Goal: Information Seeking & Learning: Learn about a topic

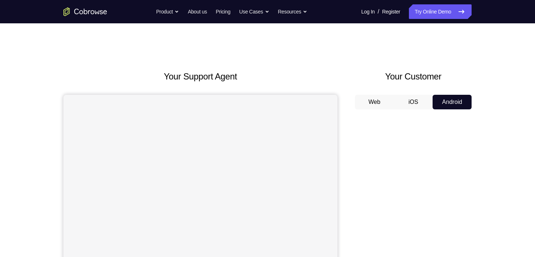
scroll to position [97, 0]
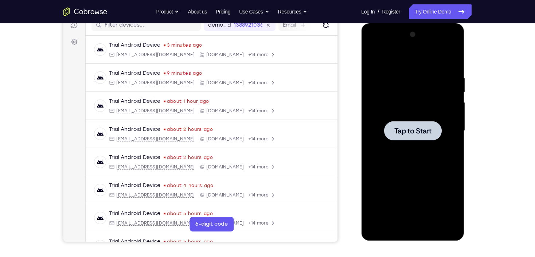
click at [390, 104] on div at bounding box center [412, 131] width 92 height 204
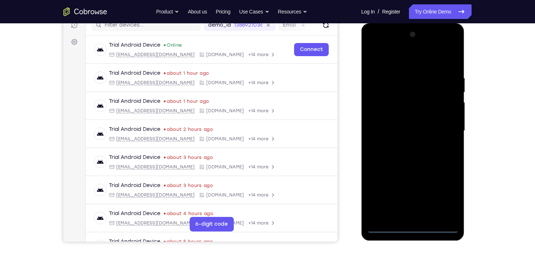
drag, startPoint x: 413, startPoint y: 231, endPoint x: 418, endPoint y: 223, distance: 9.4
click at [414, 230] on div at bounding box center [412, 131] width 92 height 204
click at [446, 199] on div at bounding box center [412, 131] width 92 height 204
click at [400, 63] on div at bounding box center [412, 131] width 92 height 204
click at [442, 131] on div at bounding box center [412, 131] width 92 height 204
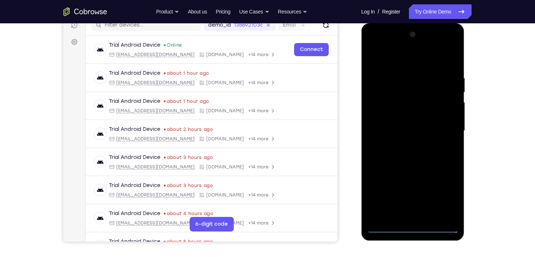
click at [403, 146] on div at bounding box center [412, 131] width 92 height 204
click at [406, 126] on div at bounding box center [412, 131] width 92 height 204
click at [413, 117] on div at bounding box center [412, 131] width 92 height 204
click at [426, 135] on div at bounding box center [412, 131] width 92 height 204
click at [418, 152] on div at bounding box center [412, 131] width 92 height 204
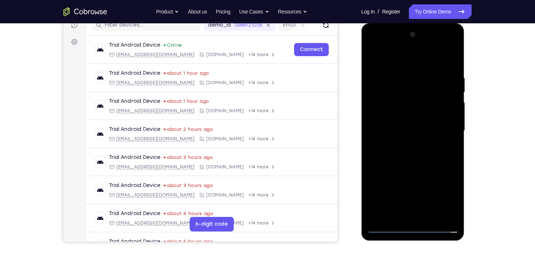
click at [418, 152] on div at bounding box center [412, 131] width 92 height 204
click at [418, 151] on div at bounding box center [412, 131] width 92 height 204
click at [407, 153] on div at bounding box center [412, 131] width 92 height 204
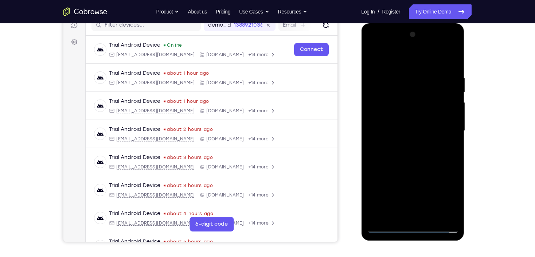
click at [407, 153] on div at bounding box center [412, 131] width 92 height 204
click at [409, 162] on div at bounding box center [412, 131] width 92 height 204
click at [431, 216] on div at bounding box center [412, 131] width 92 height 204
click at [419, 172] on div at bounding box center [412, 131] width 92 height 204
click at [418, 125] on div at bounding box center [412, 131] width 92 height 204
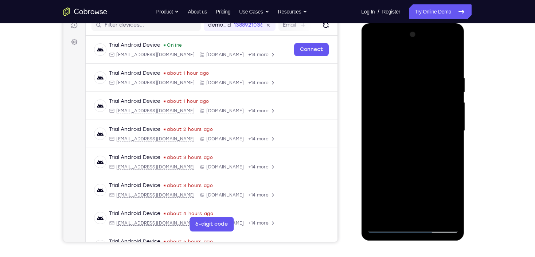
click at [396, 208] on div at bounding box center [412, 131] width 92 height 204
click at [387, 210] on div at bounding box center [412, 131] width 92 height 204
click at [371, 59] on div at bounding box center [412, 131] width 92 height 204
click at [407, 67] on div at bounding box center [412, 131] width 92 height 204
click at [381, 68] on div at bounding box center [412, 131] width 92 height 204
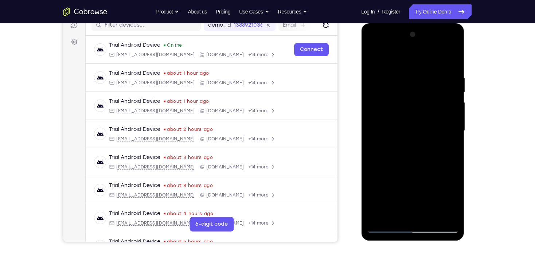
click at [370, 58] on div at bounding box center [412, 131] width 92 height 204
drag, startPoint x: 401, startPoint y: 75, endPoint x: 416, endPoint y: 171, distance: 97.0
click at [416, 171] on div at bounding box center [412, 131] width 92 height 204
click at [402, 81] on div at bounding box center [412, 131] width 92 height 204
click at [455, 127] on div at bounding box center [412, 131] width 92 height 204
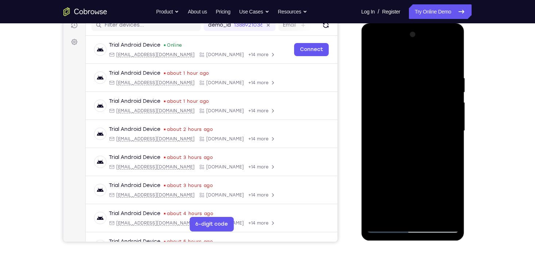
drag, startPoint x: 445, startPoint y: 129, endPoint x: 450, endPoint y: 128, distance: 4.8
click at [445, 129] on div at bounding box center [412, 131] width 92 height 204
click at [450, 130] on div at bounding box center [412, 131] width 92 height 204
click at [454, 125] on div at bounding box center [412, 131] width 92 height 204
click at [450, 128] on div at bounding box center [412, 131] width 92 height 204
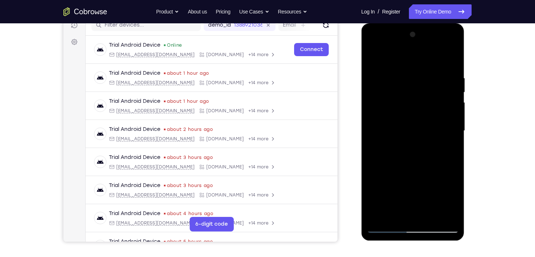
click at [450, 129] on div at bounding box center [412, 131] width 92 height 204
click at [451, 127] on div at bounding box center [412, 131] width 92 height 204
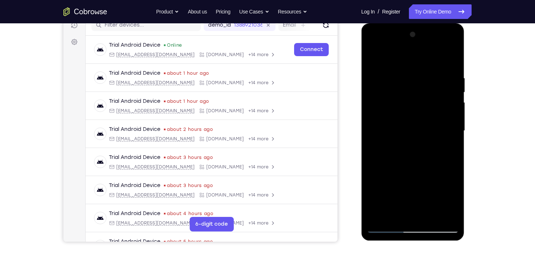
click at [451, 128] on div at bounding box center [412, 131] width 92 height 204
click at [445, 130] on div at bounding box center [412, 131] width 92 height 204
click at [441, 129] on div at bounding box center [412, 131] width 92 height 204
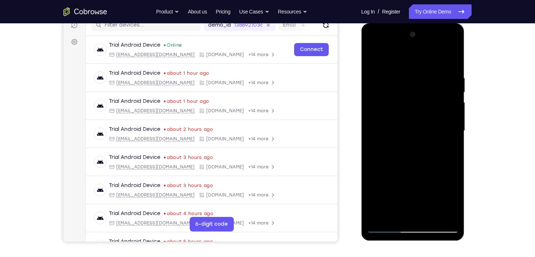
click at [442, 135] on div at bounding box center [412, 131] width 92 height 204
click at [441, 135] on div at bounding box center [412, 131] width 92 height 204
click at [384, 133] on div at bounding box center [412, 131] width 92 height 204
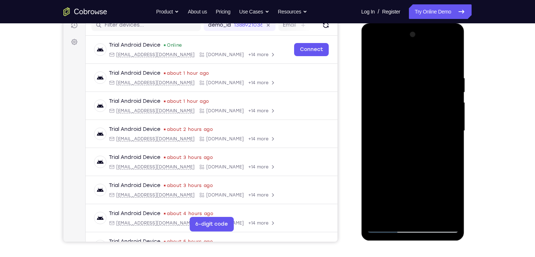
click at [441, 215] on div at bounding box center [412, 131] width 92 height 204
click at [450, 156] on div at bounding box center [412, 131] width 92 height 204
click at [441, 213] on div at bounding box center [412, 131] width 92 height 204
click at [442, 121] on div at bounding box center [412, 131] width 92 height 204
click at [438, 120] on div at bounding box center [412, 131] width 92 height 204
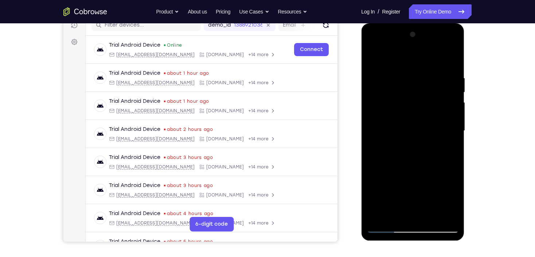
click at [438, 120] on div at bounding box center [412, 131] width 92 height 204
click at [435, 118] on div at bounding box center [412, 131] width 92 height 204
click at [437, 126] on div at bounding box center [412, 131] width 92 height 204
click at [437, 125] on div at bounding box center [412, 131] width 92 height 204
click at [379, 135] on div at bounding box center [412, 131] width 92 height 204
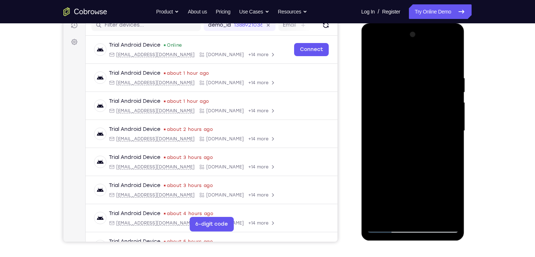
click at [379, 135] on div at bounding box center [412, 131] width 92 height 204
click at [442, 215] on div at bounding box center [412, 131] width 92 height 204
click at [435, 152] on div at bounding box center [412, 131] width 92 height 204
drag, startPoint x: 435, startPoint y: 152, endPoint x: 437, endPoint y: 145, distance: 6.7
click at [435, 150] on div at bounding box center [412, 131] width 92 height 204
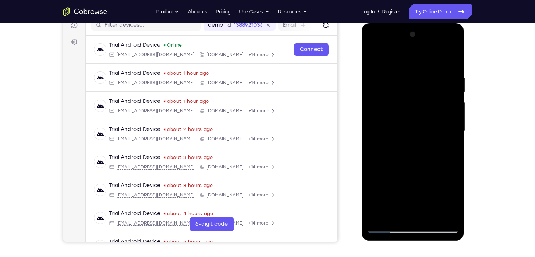
click at [437, 145] on div at bounding box center [412, 131] width 92 height 204
click at [439, 147] on div at bounding box center [412, 131] width 92 height 204
click at [441, 142] on div at bounding box center [412, 131] width 92 height 204
click at [438, 138] on div at bounding box center [412, 131] width 92 height 204
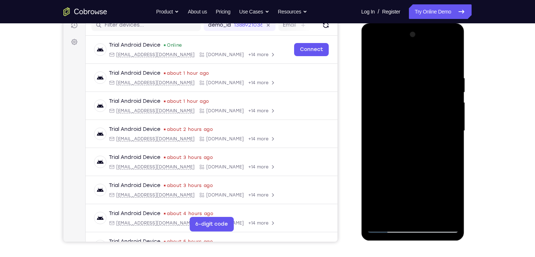
click at [442, 129] on div at bounding box center [412, 131] width 92 height 204
click at [442, 127] on div at bounding box center [412, 131] width 92 height 204
click at [417, 213] on div at bounding box center [412, 131] width 92 height 204
click at [386, 227] on div at bounding box center [412, 131] width 92 height 204
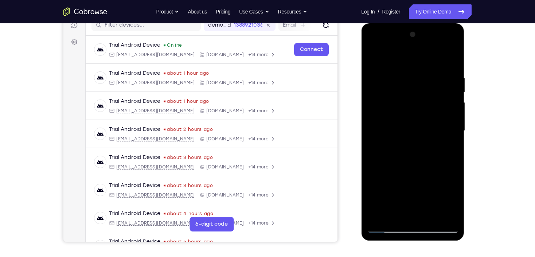
click at [449, 215] on div at bounding box center [412, 131] width 92 height 204
click at [441, 157] on div at bounding box center [412, 131] width 92 height 204
drag, startPoint x: 442, startPoint y: 148, endPoint x: 444, endPoint y: 141, distance: 7.1
click at [443, 143] on div at bounding box center [412, 131] width 92 height 204
drag, startPoint x: 443, startPoint y: 135, endPoint x: 445, endPoint y: 130, distance: 5.7
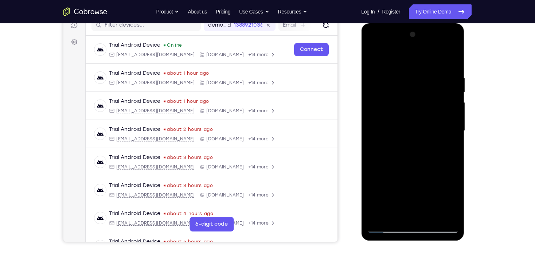
click at [444, 131] on div at bounding box center [412, 131] width 92 height 204
click at [445, 130] on div at bounding box center [412, 131] width 92 height 204
click at [444, 130] on div at bounding box center [412, 131] width 92 height 204
click at [376, 137] on div at bounding box center [412, 131] width 92 height 204
click at [448, 113] on div at bounding box center [412, 131] width 92 height 204
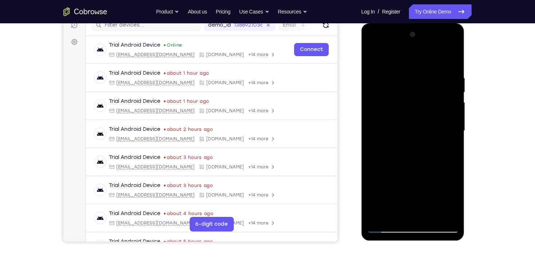
click at [448, 113] on div at bounding box center [412, 131] width 92 height 204
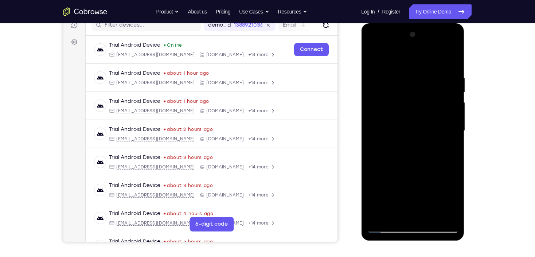
click at [448, 113] on div at bounding box center [412, 131] width 92 height 204
click at [448, 114] on div at bounding box center [412, 131] width 92 height 204
click at [450, 62] on div at bounding box center [412, 131] width 92 height 204
click at [431, 217] on div at bounding box center [412, 131] width 92 height 204
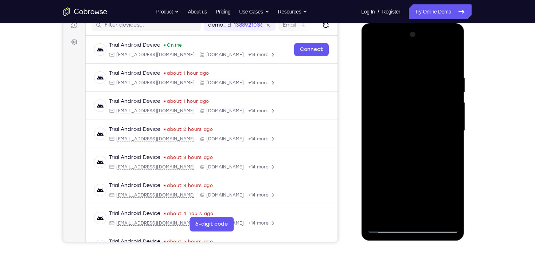
drag, startPoint x: 408, startPoint y: 97, endPoint x: 408, endPoint y: 190, distance: 92.9
click at [407, 190] on div at bounding box center [412, 131] width 92 height 204
click at [411, 67] on div at bounding box center [412, 131] width 92 height 204
click at [380, 67] on div at bounding box center [412, 131] width 92 height 204
click at [403, 124] on div at bounding box center [412, 131] width 92 height 204
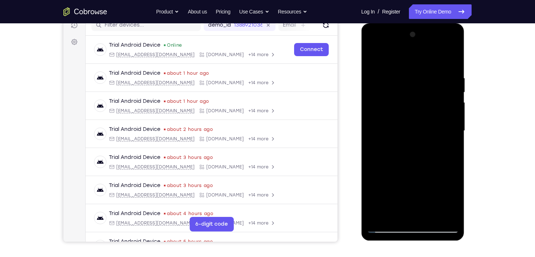
click at [386, 229] on div at bounding box center [412, 131] width 92 height 204
click at [406, 68] on div at bounding box center [412, 131] width 92 height 204
click at [405, 159] on div at bounding box center [412, 131] width 92 height 204
click at [386, 58] on div at bounding box center [412, 131] width 92 height 204
click at [434, 217] on div at bounding box center [412, 131] width 92 height 204
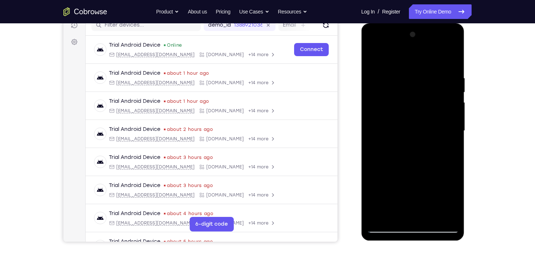
drag, startPoint x: 425, startPoint y: 106, endPoint x: 417, endPoint y: 204, distance: 98.3
click at [417, 204] on div at bounding box center [412, 131] width 92 height 204
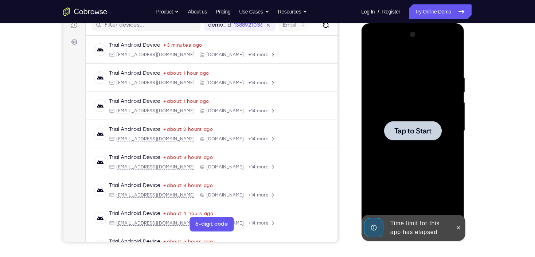
drag, startPoint x: 490, startPoint y: 135, endPoint x: 470, endPoint y: 128, distance: 21.5
click at [490, 135] on div "Your Support Agent Your Customer Web iOS Android Next Steps We’d be happy to gi…" at bounding box center [267, 166] width 466 height 480
click at [426, 123] on div at bounding box center [412, 130] width 58 height 19
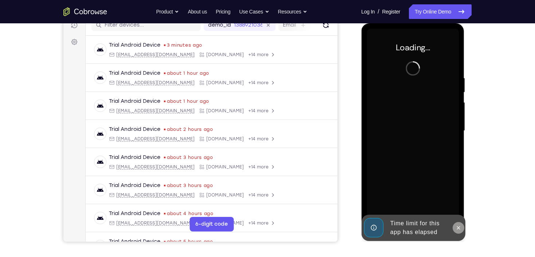
click at [459, 231] on button at bounding box center [458, 228] width 12 height 12
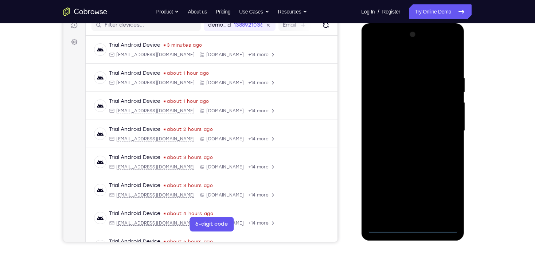
click at [413, 228] on div at bounding box center [412, 131] width 92 height 204
click at [445, 196] on div at bounding box center [412, 131] width 92 height 204
click at [404, 60] on div at bounding box center [412, 131] width 92 height 204
click at [444, 124] on div at bounding box center [412, 131] width 92 height 204
click at [403, 217] on div at bounding box center [412, 131] width 92 height 204
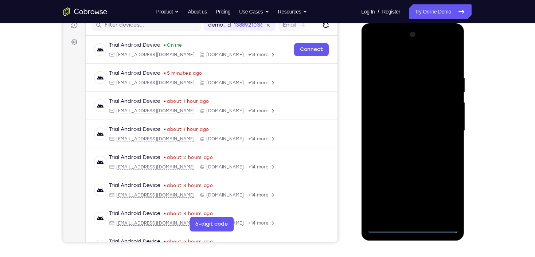
click at [413, 126] on div at bounding box center [412, 131] width 92 height 204
click at [414, 120] on div at bounding box center [412, 131] width 92 height 204
click at [414, 127] on div at bounding box center [412, 131] width 92 height 204
click at [413, 155] on div at bounding box center [412, 131] width 92 height 204
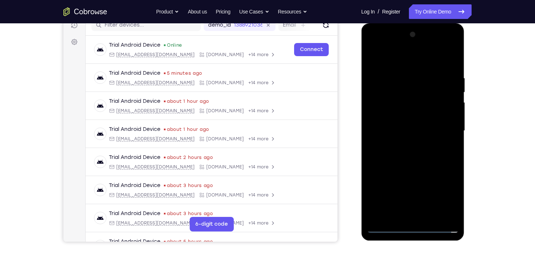
click at [412, 155] on div at bounding box center [412, 131] width 92 height 204
click at [430, 163] on div at bounding box center [412, 131] width 92 height 204
click at [431, 217] on div at bounding box center [412, 131] width 92 height 204
click at [407, 166] on div at bounding box center [412, 131] width 92 height 204
click at [410, 123] on div at bounding box center [412, 131] width 92 height 204
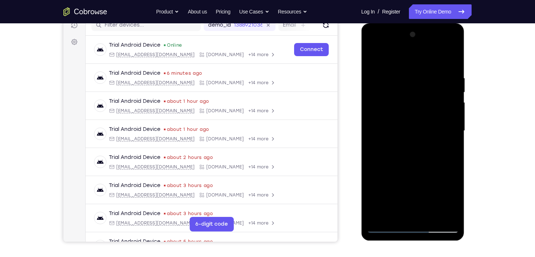
click at [374, 59] on div at bounding box center [412, 131] width 92 height 204
click at [415, 67] on div at bounding box center [412, 131] width 92 height 204
click at [380, 67] on div at bounding box center [412, 131] width 92 height 204
click at [374, 57] on div at bounding box center [412, 131] width 92 height 204
drag, startPoint x: 412, startPoint y: 82, endPoint x: 413, endPoint y: 183, distance: 101.2
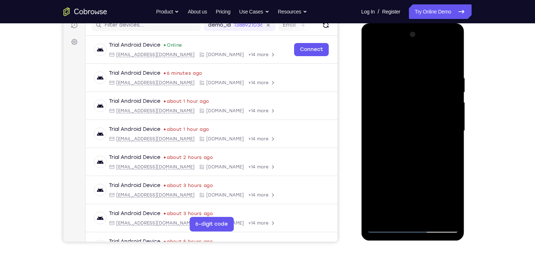
click at [413, 183] on div at bounding box center [412, 131] width 92 height 204
click at [404, 81] on div at bounding box center [412, 131] width 92 height 204
click at [448, 121] on div at bounding box center [412, 131] width 92 height 204
click at [444, 123] on div at bounding box center [412, 131] width 92 height 204
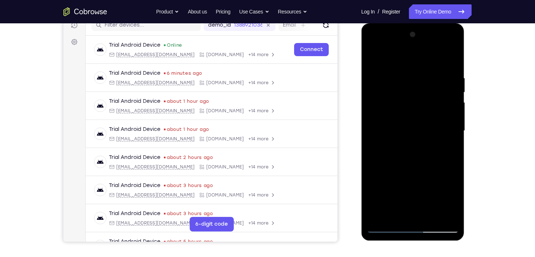
click at [443, 123] on div at bounding box center [412, 131] width 92 height 204
click at [441, 114] on div at bounding box center [412, 131] width 92 height 204
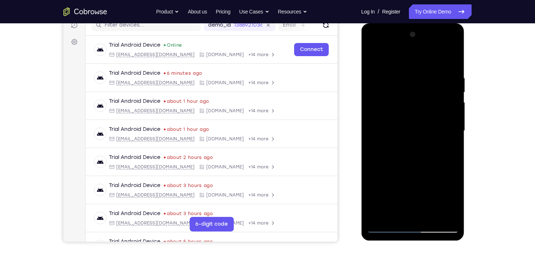
click at [448, 141] on div at bounding box center [412, 131] width 92 height 204
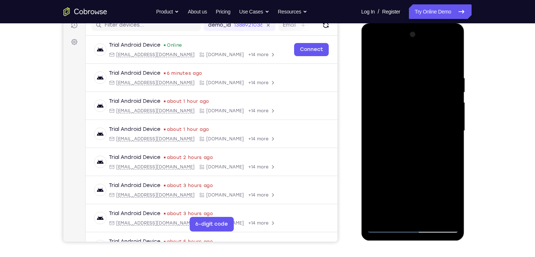
click at [377, 119] on div at bounding box center [412, 131] width 92 height 204
click at [437, 105] on div at bounding box center [412, 131] width 92 height 204
drag, startPoint x: 447, startPoint y: 116, endPoint x: 447, endPoint y: 111, distance: 4.4
click at [447, 116] on div at bounding box center [412, 131] width 92 height 204
click at [447, 117] on div at bounding box center [412, 131] width 92 height 204
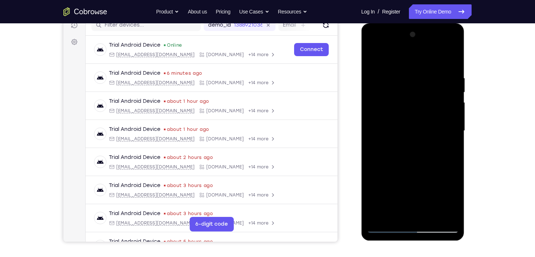
click at [449, 117] on div at bounding box center [412, 131] width 92 height 204
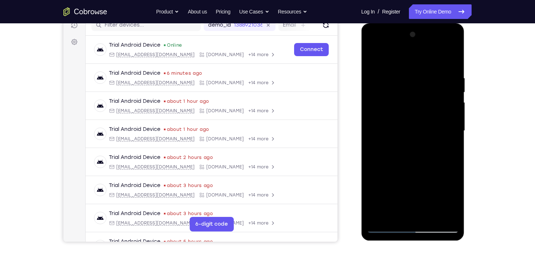
click at [449, 117] on div at bounding box center [412, 131] width 92 height 204
click at [437, 108] on div at bounding box center [412, 131] width 92 height 204
click at [441, 112] on div at bounding box center [412, 131] width 92 height 204
click at [372, 140] on div at bounding box center [412, 131] width 92 height 204
click at [448, 127] on div at bounding box center [412, 131] width 92 height 204
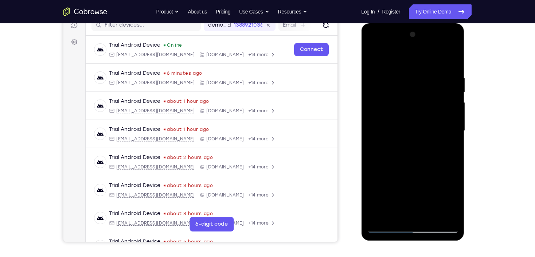
click at [448, 127] on div at bounding box center [412, 131] width 92 height 204
click at [371, 126] on div at bounding box center [412, 131] width 92 height 204
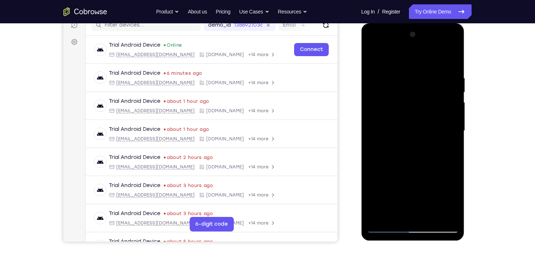
click at [453, 118] on div at bounding box center [412, 131] width 92 height 204
click at [451, 114] on div at bounding box center [412, 131] width 92 height 204
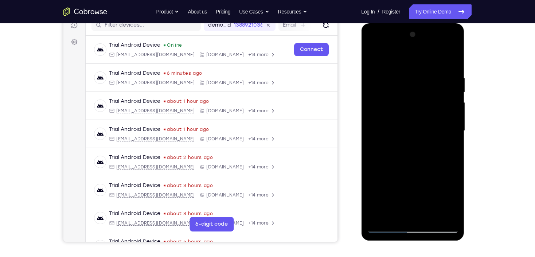
click at [450, 113] on div at bounding box center [412, 131] width 92 height 204
click at [448, 112] on div at bounding box center [412, 131] width 92 height 204
click at [379, 126] on div at bounding box center [412, 131] width 92 height 204
click at [447, 140] on div at bounding box center [412, 131] width 92 height 204
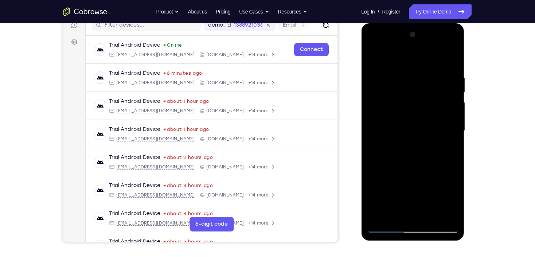
click at [447, 140] on div at bounding box center [412, 131] width 92 height 204
click at [447, 141] on div at bounding box center [412, 131] width 92 height 204
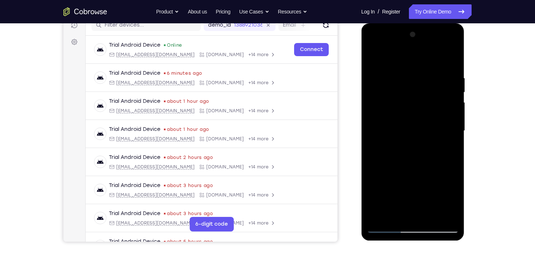
click at [447, 141] on div at bounding box center [412, 131] width 92 height 204
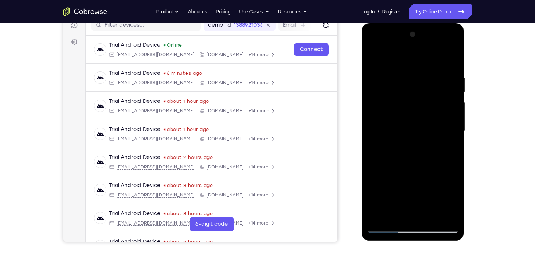
click at [447, 141] on div at bounding box center [412, 131] width 92 height 204
click at [429, 115] on div at bounding box center [412, 131] width 92 height 204
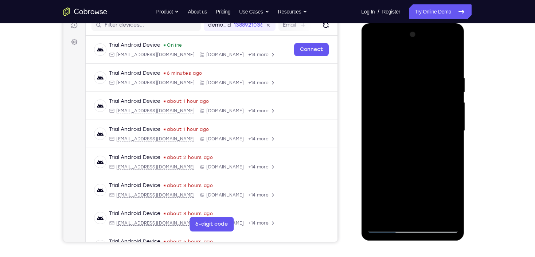
click at [444, 114] on div at bounding box center [412, 131] width 92 height 204
click at [445, 114] on div at bounding box center [412, 131] width 92 height 204
click at [439, 121] on div at bounding box center [412, 131] width 92 height 204
click at [446, 134] on div at bounding box center [412, 131] width 92 height 204
click at [374, 141] on div at bounding box center [412, 131] width 92 height 204
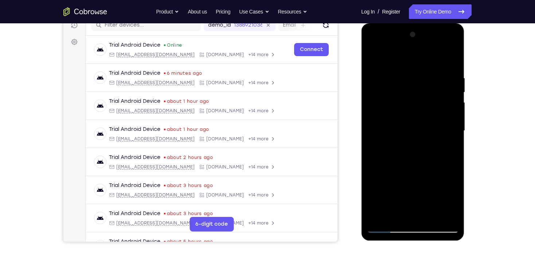
click at [458, 129] on div at bounding box center [412, 131] width 103 height 217
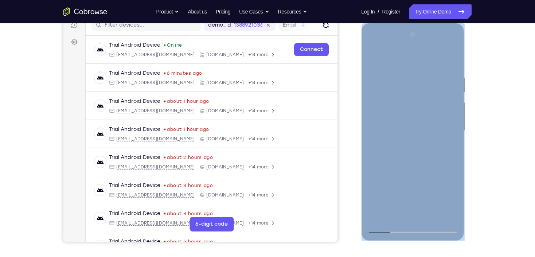
click at [458, 129] on div at bounding box center [412, 131] width 103 height 217
drag, startPoint x: 458, startPoint y: 129, endPoint x: 454, endPoint y: 130, distance: 4.2
click at [454, 130] on div at bounding box center [412, 131] width 92 height 204
drag, startPoint x: 454, startPoint y: 130, endPoint x: 447, endPoint y: 135, distance: 8.7
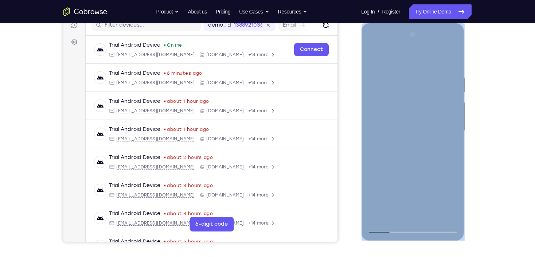
click at [447, 135] on div at bounding box center [412, 131] width 92 height 204
click at [450, 117] on div at bounding box center [412, 131] width 92 height 204
click at [449, 59] on div at bounding box center [412, 131] width 92 height 204
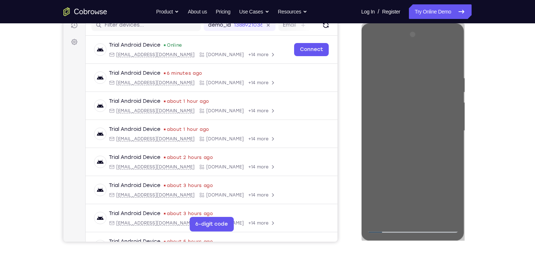
click at [477, 90] on div "Your Support Agent Your Customer Web iOS Android Next Steps We’d be happy to gi…" at bounding box center [267, 166] width 466 height 480
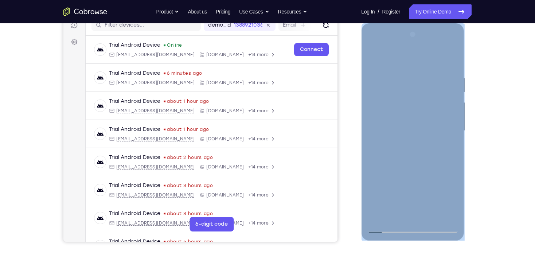
click at [429, 217] on div at bounding box center [412, 131] width 92 height 204
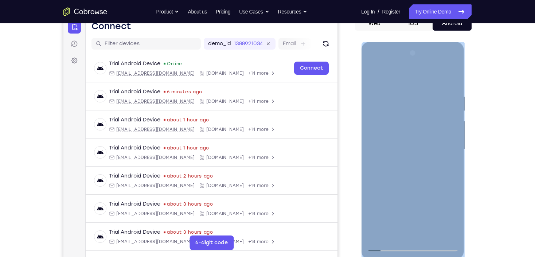
scroll to position [68, 0]
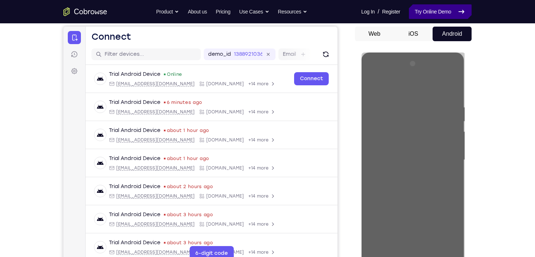
click at [422, 12] on link "Try Online Demo" at bounding box center [440, 11] width 63 height 15
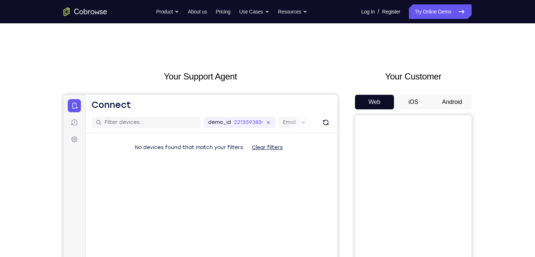
click at [448, 102] on button "Android" at bounding box center [451, 102] width 39 height 15
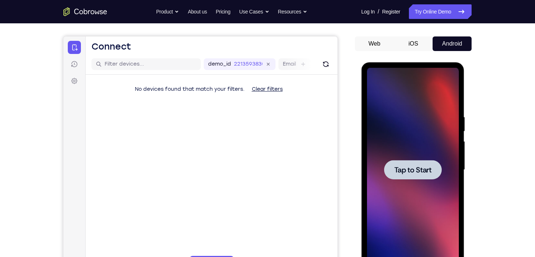
click at [430, 117] on div at bounding box center [412, 170] width 92 height 204
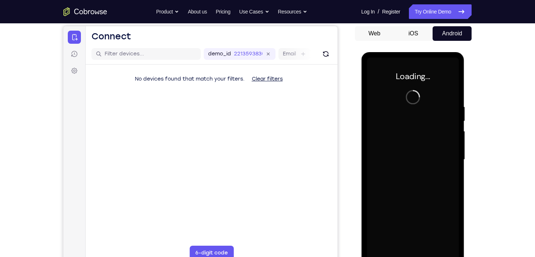
scroll to position [58, 0]
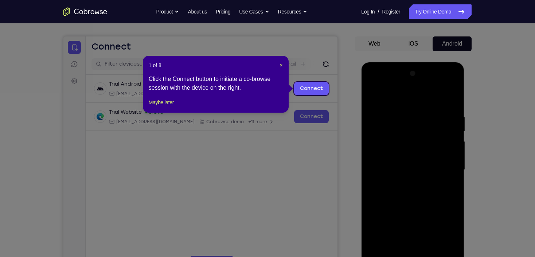
click at [277, 63] on header "1 of 8 ×" at bounding box center [216, 65] width 134 height 7
click at [280, 64] on span "×" at bounding box center [281, 65] width 3 height 6
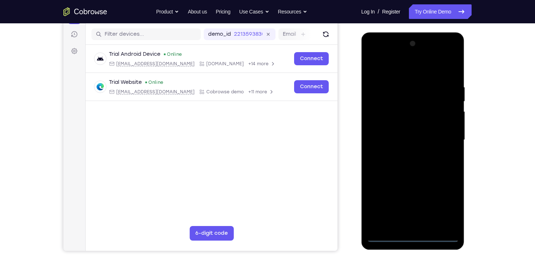
scroll to position [117, 0]
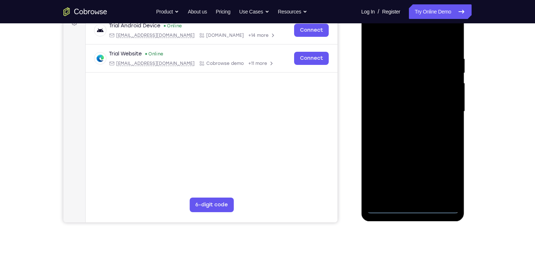
click at [413, 207] on div at bounding box center [412, 111] width 92 height 204
click at [439, 178] on div at bounding box center [412, 111] width 92 height 204
click at [429, 40] on div at bounding box center [412, 111] width 92 height 204
click at [442, 111] on div at bounding box center [412, 111] width 92 height 204
click at [398, 127] on div at bounding box center [412, 111] width 92 height 204
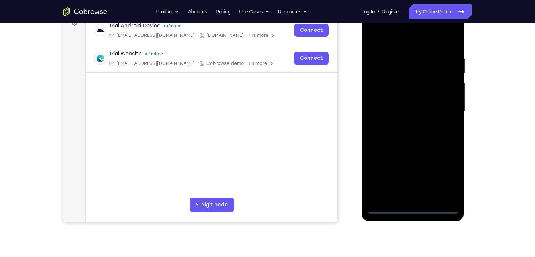
click at [412, 102] on div at bounding box center [412, 111] width 92 height 204
click at [414, 100] on div at bounding box center [412, 111] width 92 height 204
click at [448, 96] on div at bounding box center [412, 111] width 92 height 204
click at [430, 109] on div at bounding box center [412, 111] width 92 height 204
click at [419, 134] on div at bounding box center [412, 111] width 92 height 204
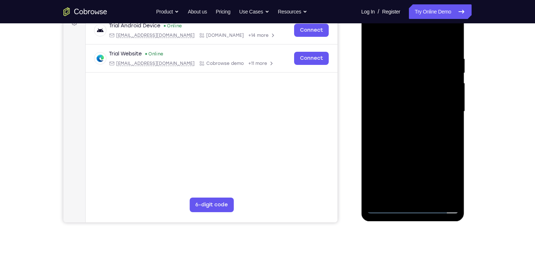
click at [419, 130] on div at bounding box center [412, 111] width 92 height 204
click at [419, 143] on div at bounding box center [412, 111] width 92 height 204
click at [435, 196] on div at bounding box center [412, 111] width 92 height 204
click at [416, 149] on div at bounding box center [412, 111] width 92 height 204
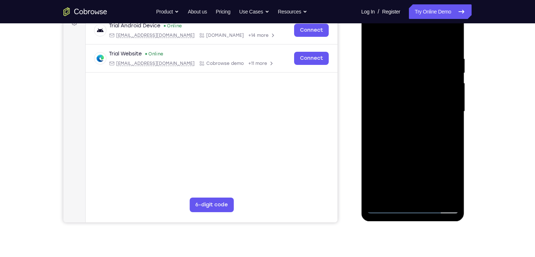
click at [426, 109] on div at bounding box center [412, 111] width 92 height 204
click at [375, 147] on div at bounding box center [412, 111] width 92 height 204
click at [375, 38] on div at bounding box center [412, 111] width 92 height 204
click at [373, 149] on div at bounding box center [412, 111] width 92 height 204
click at [379, 87] on div at bounding box center [412, 111] width 92 height 204
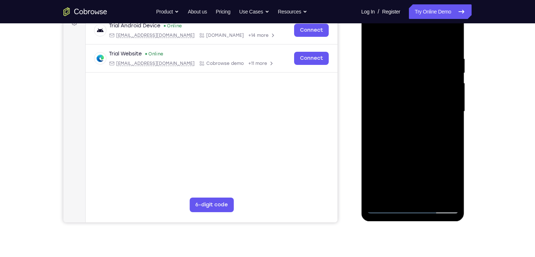
click at [373, 100] on div at bounding box center [412, 111] width 92 height 204
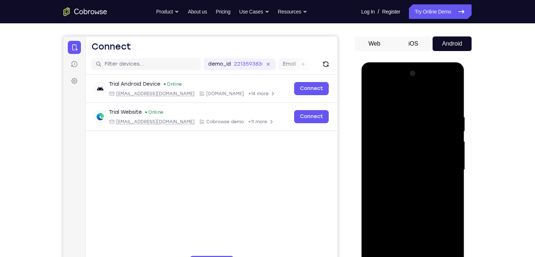
scroll to position [87, 0]
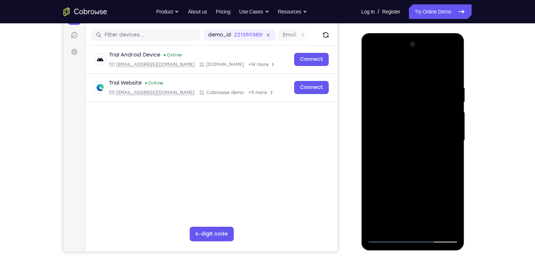
click at [451, 115] on div at bounding box center [412, 141] width 92 height 204
click at [448, 124] on div at bounding box center [412, 141] width 92 height 204
click at [442, 130] on div at bounding box center [412, 141] width 92 height 204
click at [449, 131] on div at bounding box center [412, 141] width 92 height 204
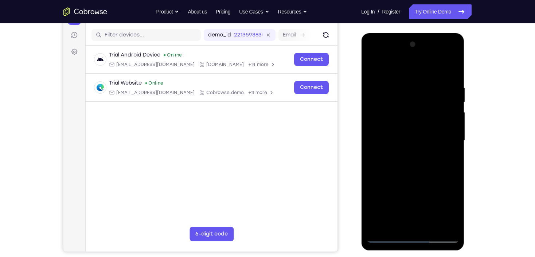
click at [449, 131] on div at bounding box center [412, 141] width 92 height 204
click at [428, 228] on div at bounding box center [412, 141] width 92 height 204
drag, startPoint x: 418, startPoint y: 96, endPoint x: 438, endPoint y: 216, distance: 121.4
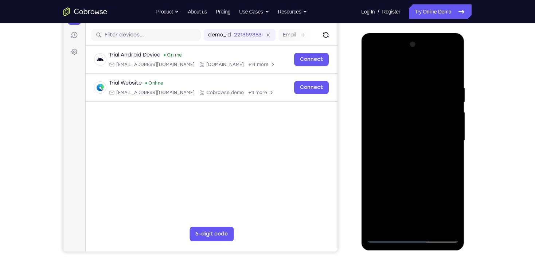
click at [438, 216] on div at bounding box center [412, 141] width 92 height 204
drag, startPoint x: 410, startPoint y: 213, endPoint x: 406, endPoint y: 163, distance: 49.6
click at [406, 165] on div at bounding box center [412, 141] width 92 height 204
drag, startPoint x: 407, startPoint y: 173, endPoint x: 415, endPoint y: 144, distance: 30.4
click at [415, 144] on div at bounding box center [412, 141] width 92 height 204
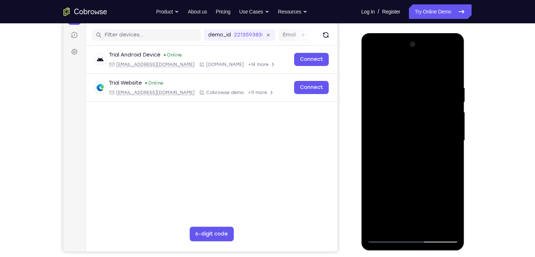
drag, startPoint x: 409, startPoint y: 209, endPoint x: 412, endPoint y: 169, distance: 40.2
click at [412, 171] on div at bounding box center [412, 141] width 92 height 204
drag, startPoint x: 419, startPoint y: 169, endPoint x: 426, endPoint y: 142, distance: 28.1
click at [426, 143] on div at bounding box center [412, 141] width 92 height 204
drag, startPoint x: 419, startPoint y: 192, endPoint x: 423, endPoint y: 155, distance: 37.4
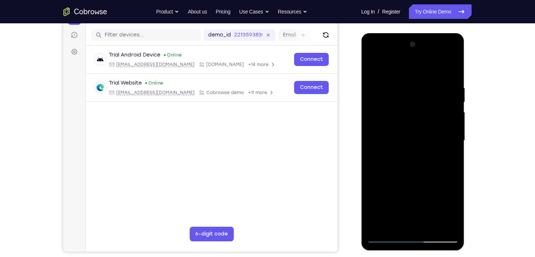
click at [423, 155] on div at bounding box center [412, 141] width 92 height 204
drag, startPoint x: 422, startPoint y: 192, endPoint x: 427, endPoint y: 151, distance: 41.1
click at [427, 151] on div at bounding box center [412, 141] width 92 height 204
drag, startPoint x: 436, startPoint y: 193, endPoint x: 435, endPoint y: 145, distance: 48.8
click at [435, 146] on div at bounding box center [412, 141] width 92 height 204
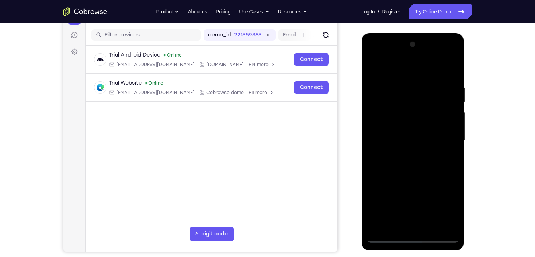
drag, startPoint x: 419, startPoint y: 185, endPoint x: 419, endPoint y: 163, distance: 21.9
click at [419, 165] on div at bounding box center [412, 141] width 92 height 204
drag, startPoint x: 429, startPoint y: 146, endPoint x: 434, endPoint y: 133, distance: 14.2
click at [434, 134] on div at bounding box center [412, 141] width 92 height 204
drag, startPoint x: 423, startPoint y: 166, endPoint x: 423, endPoint y: 150, distance: 15.7
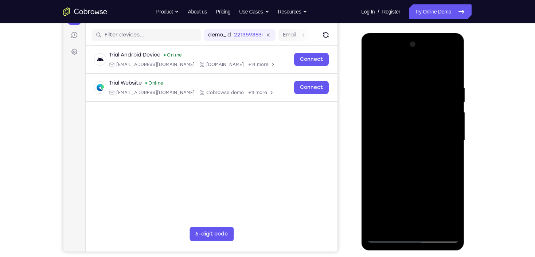
click at [423, 150] on div at bounding box center [412, 141] width 92 height 204
drag, startPoint x: 422, startPoint y: 151, endPoint x: 426, endPoint y: 203, distance: 51.9
click at [426, 203] on div at bounding box center [412, 141] width 92 height 204
click at [417, 172] on div at bounding box center [412, 141] width 92 height 204
click at [372, 100] on div at bounding box center [412, 141] width 92 height 204
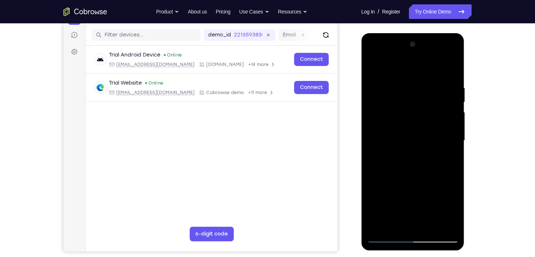
drag, startPoint x: 421, startPoint y: 203, endPoint x: 429, endPoint y: 143, distance: 60.4
click at [429, 143] on div at bounding box center [412, 141] width 92 height 204
click at [417, 126] on div at bounding box center [412, 141] width 92 height 204
click at [454, 102] on div at bounding box center [412, 141] width 92 height 204
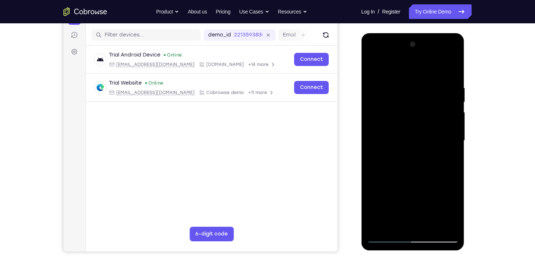
click at [454, 104] on div at bounding box center [412, 141] width 92 height 204
drag, startPoint x: 434, startPoint y: 101, endPoint x: 437, endPoint y: 155, distance: 54.0
click at [437, 155] on div at bounding box center [412, 141] width 92 height 204
click at [377, 226] on div at bounding box center [412, 141] width 92 height 204
drag, startPoint x: 427, startPoint y: 79, endPoint x: 429, endPoint y: 183, distance: 103.8
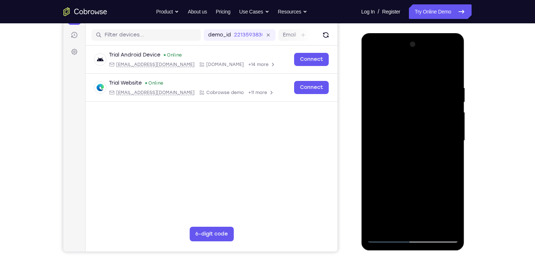
click at [429, 183] on div at bounding box center [412, 141] width 92 height 204
click at [429, 226] on div at bounding box center [412, 141] width 92 height 204
click at [376, 69] on div at bounding box center [412, 141] width 92 height 204
drag, startPoint x: 442, startPoint y: 84, endPoint x: 380, endPoint y: 90, distance: 62.5
click at [380, 90] on div at bounding box center [412, 141] width 92 height 204
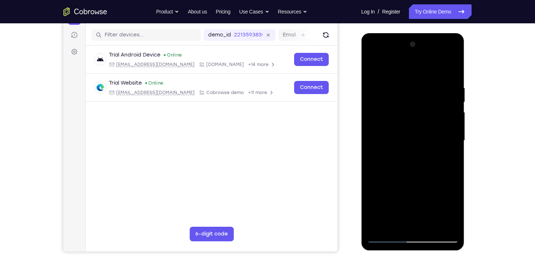
drag, startPoint x: 448, startPoint y: 84, endPoint x: 384, endPoint y: 94, distance: 65.2
click at [384, 94] on div at bounding box center [412, 141] width 92 height 204
drag, startPoint x: 449, startPoint y: 89, endPoint x: 368, endPoint y: 94, distance: 80.7
click at [368, 94] on div at bounding box center [412, 141] width 92 height 204
drag, startPoint x: 452, startPoint y: 88, endPoint x: 375, endPoint y: 89, distance: 76.8
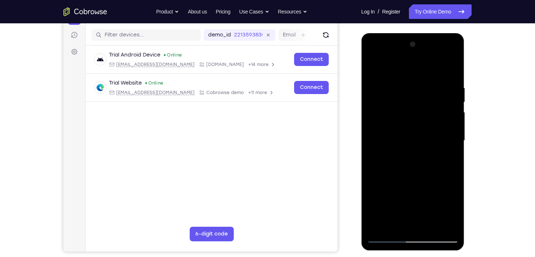
click at [375, 89] on div at bounding box center [412, 141] width 92 height 204
drag, startPoint x: 447, startPoint y: 78, endPoint x: 714, endPoint y: 111, distance: 269.0
click at [361, 79] on html "Online web based iOS Simulators and Android Emulators. Run iPhone, iPad, Mobile…" at bounding box center [413, 142] width 104 height 218
drag, startPoint x: 450, startPoint y: 85, endPoint x: 385, endPoint y: 88, distance: 65.2
click at [385, 88] on div at bounding box center [412, 141] width 92 height 204
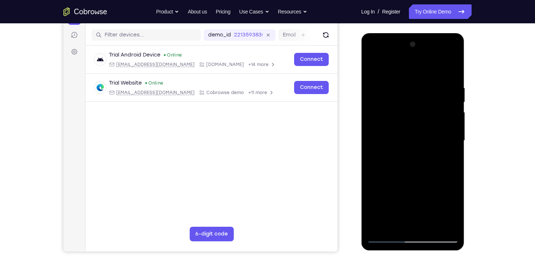
drag, startPoint x: 448, startPoint y: 89, endPoint x: 357, endPoint y: 88, distance: 90.3
click at [361, 88] on html "Online web based iOS Simulators and Android Emulators. Run iPhone, iPad, Mobile…" at bounding box center [413, 142] width 104 height 218
drag, startPoint x: 429, startPoint y: 89, endPoint x: 397, endPoint y: 94, distance: 33.1
click at [397, 94] on div at bounding box center [412, 141] width 92 height 204
click at [397, 226] on div at bounding box center [412, 141] width 92 height 204
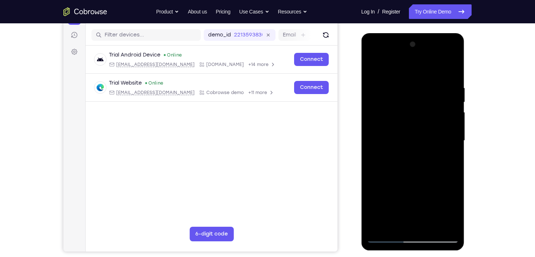
click at [431, 226] on div at bounding box center [412, 141] width 92 height 204
click at [410, 78] on div at bounding box center [412, 141] width 92 height 204
click at [374, 68] on div at bounding box center [412, 141] width 92 height 204
click at [398, 229] on div at bounding box center [412, 141] width 92 height 204
click at [419, 68] on div at bounding box center [412, 141] width 92 height 204
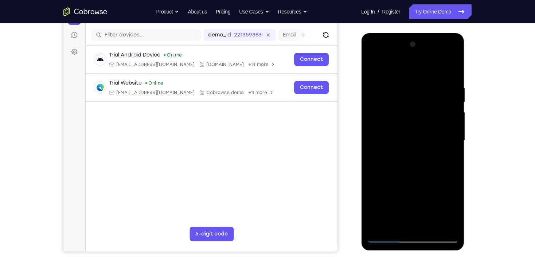
drag, startPoint x: 407, startPoint y: 123, endPoint x: 410, endPoint y: 100, distance: 23.6
click at [410, 101] on div at bounding box center [412, 141] width 92 height 204
drag, startPoint x: 412, startPoint y: 145, endPoint x: 413, endPoint y: 115, distance: 29.9
click at [413, 115] on div at bounding box center [412, 141] width 92 height 204
drag, startPoint x: 413, startPoint y: 143, endPoint x: 419, endPoint y: 102, distance: 41.1
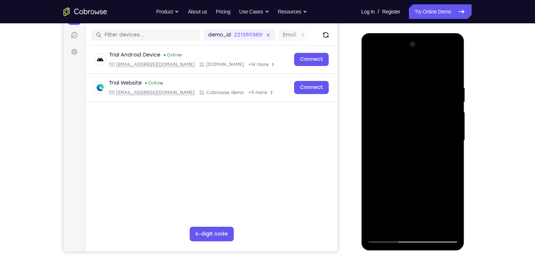
click at [418, 104] on div at bounding box center [412, 141] width 92 height 204
drag, startPoint x: 418, startPoint y: 138, endPoint x: 421, endPoint y: 107, distance: 31.8
click at [421, 108] on div at bounding box center [412, 141] width 92 height 204
drag, startPoint x: 419, startPoint y: 128, endPoint x: 422, endPoint y: 105, distance: 23.1
click at [422, 106] on div at bounding box center [412, 141] width 92 height 204
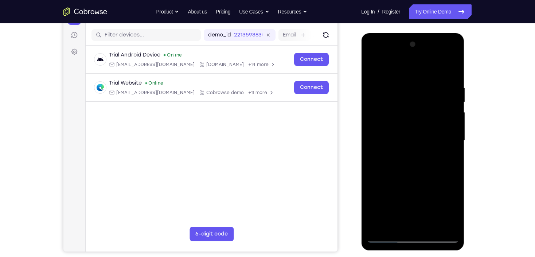
drag, startPoint x: 403, startPoint y: 142, endPoint x: 410, endPoint y: 86, distance: 56.5
click at [410, 86] on div at bounding box center [412, 141] width 92 height 204
drag, startPoint x: 401, startPoint y: 129, endPoint x: 402, endPoint y: 122, distance: 7.0
click at [402, 122] on div at bounding box center [412, 141] width 92 height 204
click at [400, 116] on div at bounding box center [412, 141] width 92 height 204
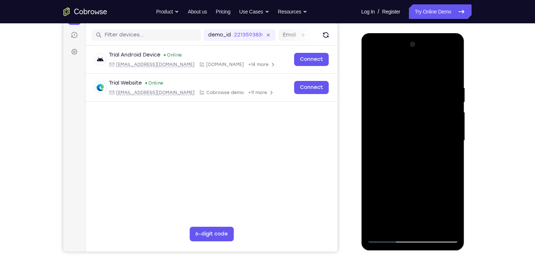
drag, startPoint x: 409, startPoint y: 78, endPoint x: 411, endPoint y: 146, distance: 68.5
click at [411, 146] on div at bounding box center [412, 141] width 92 height 204
drag, startPoint x: 389, startPoint y: 100, endPoint x: 397, endPoint y: 156, distance: 56.4
click at [397, 156] on div at bounding box center [412, 141] width 92 height 204
click at [393, 193] on div at bounding box center [412, 141] width 92 height 204
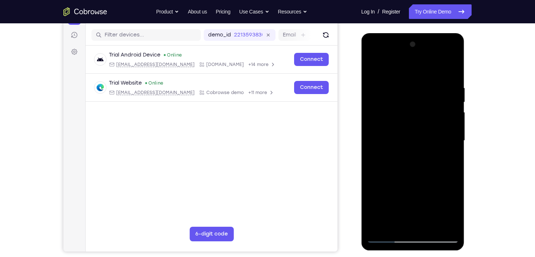
click at [418, 91] on div at bounding box center [412, 141] width 92 height 204
drag, startPoint x: 403, startPoint y: 180, endPoint x: 409, endPoint y: 123, distance: 56.7
click at [409, 124] on div at bounding box center [412, 141] width 92 height 204
click at [391, 181] on div at bounding box center [412, 141] width 92 height 204
click at [412, 131] on div at bounding box center [412, 141] width 92 height 204
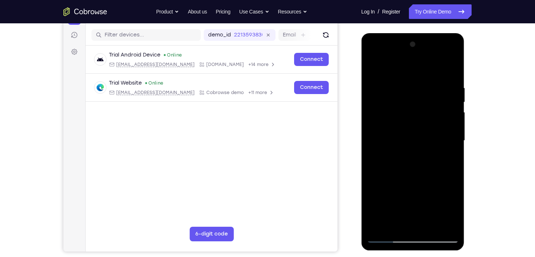
drag, startPoint x: 418, startPoint y: 146, endPoint x: 417, endPoint y: 174, distance: 27.3
click at [417, 174] on div at bounding box center [412, 141] width 92 height 204
click at [374, 63] on div at bounding box center [412, 141] width 92 height 204
click at [427, 197] on div at bounding box center [412, 141] width 92 height 204
click at [418, 94] on div at bounding box center [412, 141] width 92 height 204
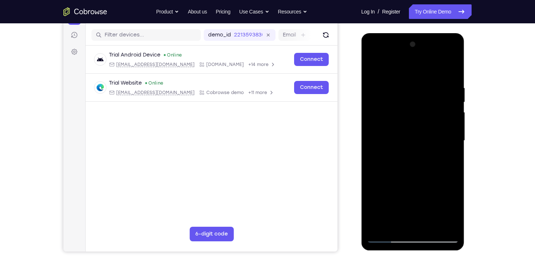
drag, startPoint x: 419, startPoint y: 176, endPoint x: 423, endPoint y: 111, distance: 65.0
click at [423, 117] on div at bounding box center [412, 141] width 92 height 204
click at [452, 173] on div at bounding box center [412, 141] width 92 height 204
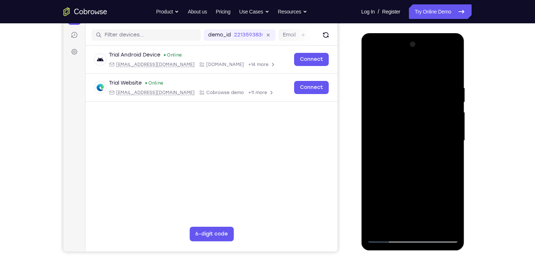
click at [426, 167] on div at bounding box center [412, 141] width 92 height 204
drag, startPoint x: 414, startPoint y: 96, endPoint x: 405, endPoint y: 152, distance: 56.8
click at [405, 152] on div at bounding box center [412, 141] width 92 height 204
click at [412, 197] on div at bounding box center [412, 141] width 92 height 204
click at [371, 70] on div at bounding box center [412, 141] width 92 height 204
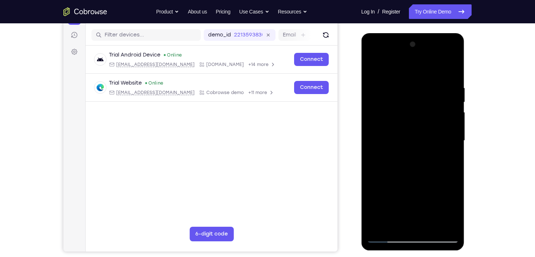
click at [410, 92] on div at bounding box center [412, 141] width 92 height 204
click at [429, 139] on div at bounding box center [412, 141] width 92 height 204
click at [411, 92] on div at bounding box center [412, 141] width 92 height 204
click at [387, 195] on div at bounding box center [412, 141] width 92 height 204
click at [399, 92] on div at bounding box center [412, 141] width 92 height 204
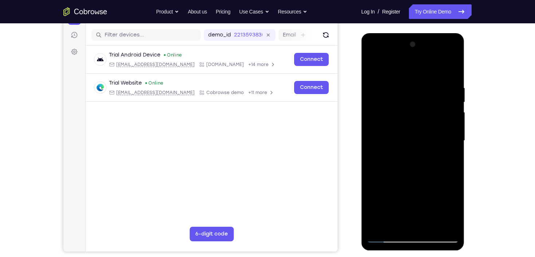
click at [389, 156] on div at bounding box center [412, 141] width 92 height 204
click at [381, 227] on div at bounding box center [412, 141] width 92 height 204
drag, startPoint x: 426, startPoint y: 79, endPoint x: 419, endPoint y: 203, distance: 123.6
click at [419, 203] on div at bounding box center [412, 141] width 92 height 204
click at [404, 82] on div at bounding box center [412, 141] width 92 height 204
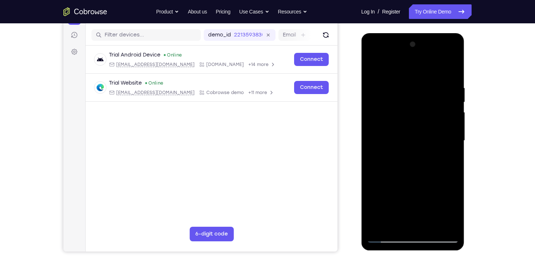
click at [448, 145] on div at bounding box center [412, 141] width 92 height 204
click at [445, 116] on div at bounding box center [412, 141] width 92 height 204
click at [444, 114] on div at bounding box center [412, 141] width 92 height 204
click at [384, 117] on div at bounding box center [412, 141] width 92 height 204
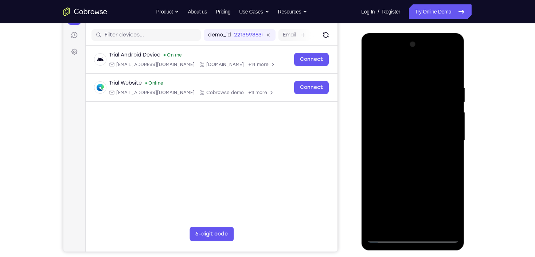
click at [384, 117] on div at bounding box center [412, 141] width 92 height 204
click at [381, 118] on div at bounding box center [412, 141] width 92 height 204
click at [386, 72] on div at bounding box center [412, 141] width 92 height 204
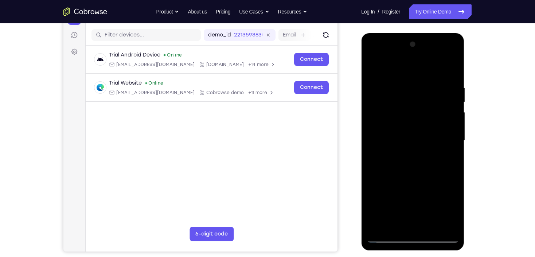
drag, startPoint x: 413, startPoint y: 182, endPoint x: 435, endPoint y: 115, distance: 70.6
click at [435, 117] on div at bounding box center [412, 141] width 92 height 204
click at [447, 133] on div at bounding box center [412, 141] width 92 height 204
drag, startPoint x: 426, startPoint y: 95, endPoint x: 425, endPoint y: 177, distance: 81.9
click at [425, 177] on div at bounding box center [412, 141] width 92 height 204
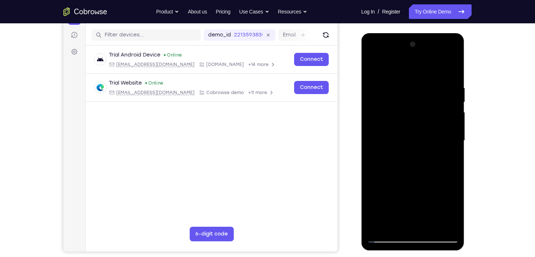
drag, startPoint x: 423, startPoint y: 167, endPoint x: 425, endPoint y: 118, distance: 49.2
click at [425, 118] on div at bounding box center [412, 141] width 92 height 204
drag, startPoint x: 425, startPoint y: 188, endPoint x: 438, endPoint y: 123, distance: 66.5
click at [438, 124] on div at bounding box center [412, 141] width 92 height 204
drag, startPoint x: 431, startPoint y: 201, endPoint x: 432, endPoint y: 133, distance: 68.8
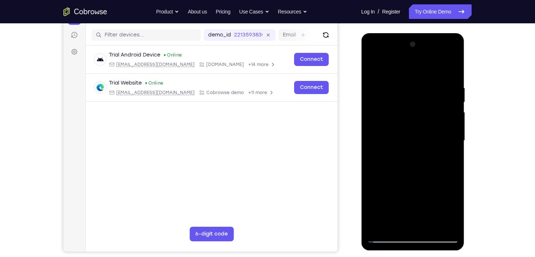
click at [432, 133] on div at bounding box center [412, 141] width 92 height 204
drag, startPoint x: 427, startPoint y: 189, endPoint x: 434, endPoint y: 133, distance: 56.1
click at [434, 134] on div at bounding box center [412, 141] width 92 height 204
drag, startPoint x: 425, startPoint y: 176, endPoint x: 432, endPoint y: 119, distance: 57.2
click at [431, 122] on div at bounding box center [412, 141] width 92 height 204
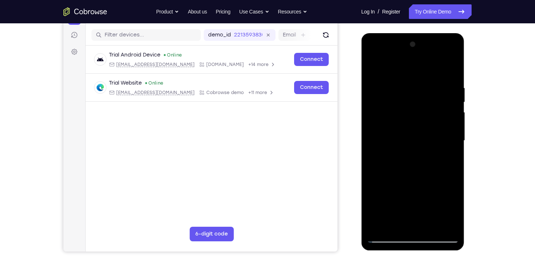
drag, startPoint x: 431, startPoint y: 158, endPoint x: 432, endPoint y: 111, distance: 46.6
click at [432, 111] on div at bounding box center [412, 141] width 92 height 204
drag, startPoint x: 429, startPoint y: 153, endPoint x: 433, endPoint y: 113, distance: 40.6
click at [433, 113] on div at bounding box center [412, 141] width 92 height 204
drag, startPoint x: 422, startPoint y: 155, endPoint x: 426, endPoint y: 116, distance: 39.2
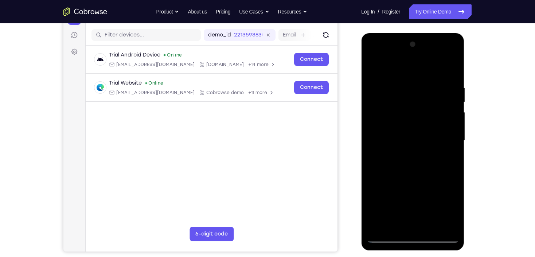
click at [426, 116] on div at bounding box center [412, 141] width 92 height 204
drag, startPoint x: 431, startPoint y: 146, endPoint x: 431, endPoint y: 101, distance: 45.2
click at [431, 106] on div at bounding box center [412, 141] width 92 height 204
click at [375, 67] on div at bounding box center [412, 141] width 92 height 204
drag, startPoint x: 426, startPoint y: 82, endPoint x: 431, endPoint y: 196, distance: 113.7
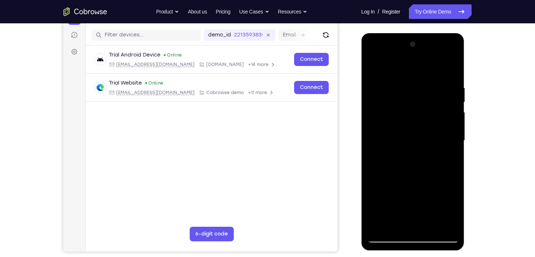
click at [431, 196] on div at bounding box center [412, 141] width 92 height 204
drag, startPoint x: 427, startPoint y: 73, endPoint x: 425, endPoint y: 225, distance: 151.9
click at [425, 208] on div at bounding box center [412, 141] width 92 height 204
click at [444, 226] on div at bounding box center [412, 141] width 92 height 204
drag, startPoint x: 422, startPoint y: 89, endPoint x: 418, endPoint y: 156, distance: 67.1
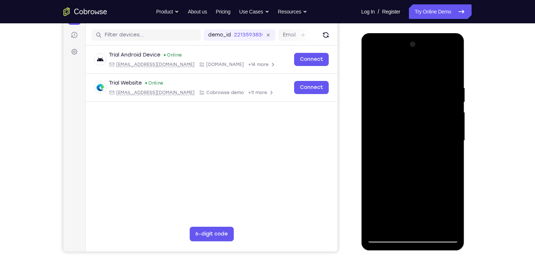
click at [418, 156] on div at bounding box center [412, 141] width 92 height 204
click at [449, 165] on div at bounding box center [412, 141] width 92 height 204
click at [373, 63] on div at bounding box center [412, 141] width 92 height 204
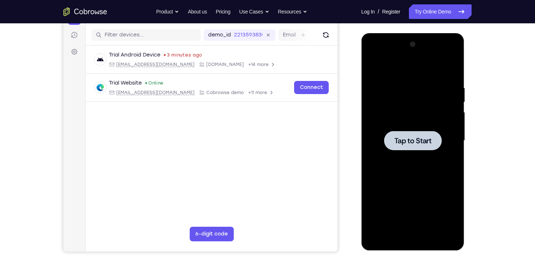
click at [427, 214] on div at bounding box center [412, 141] width 92 height 204
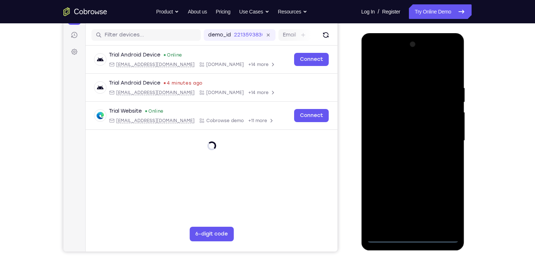
click at [410, 241] on div at bounding box center [412, 141] width 92 height 204
click at [447, 204] on div at bounding box center [412, 141] width 92 height 204
click at [405, 67] on div at bounding box center [412, 141] width 92 height 204
click at [440, 135] on div at bounding box center [412, 141] width 92 height 204
click at [404, 154] on div at bounding box center [412, 141] width 92 height 204
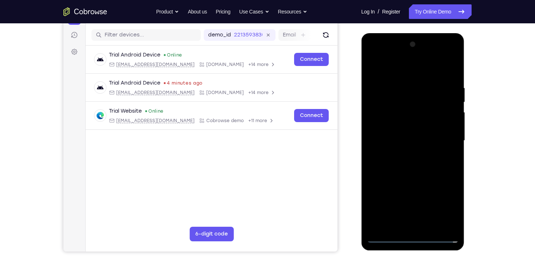
click at [412, 131] on div at bounding box center [412, 141] width 92 height 204
click at [411, 126] on div at bounding box center [412, 141] width 92 height 204
click at [407, 144] on div at bounding box center [412, 141] width 92 height 204
drag, startPoint x: 412, startPoint y: 169, endPoint x: 414, endPoint y: 166, distance: 3.9
click at [412, 169] on div at bounding box center [412, 141] width 92 height 204
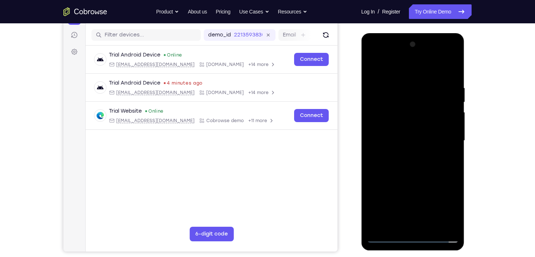
click at [415, 165] on div at bounding box center [412, 141] width 92 height 204
click at [414, 171] on div at bounding box center [412, 141] width 92 height 204
click at [418, 167] on div at bounding box center [412, 141] width 92 height 204
click at [412, 167] on div at bounding box center [412, 141] width 92 height 204
click at [412, 166] on div at bounding box center [412, 141] width 92 height 204
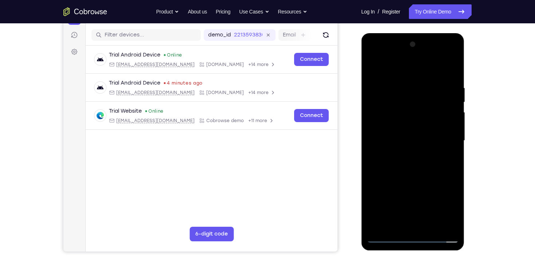
click at [456, 79] on div at bounding box center [412, 141] width 92 height 204
click at [448, 81] on div at bounding box center [412, 141] width 92 height 204
click at [380, 146] on div at bounding box center [412, 141] width 92 height 204
click at [380, 145] on div at bounding box center [412, 141] width 92 height 204
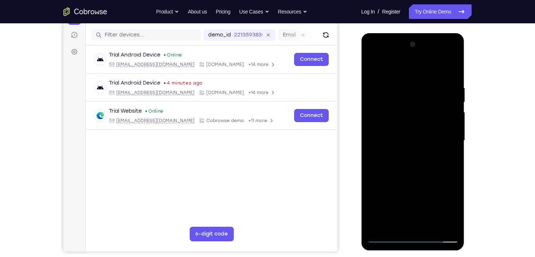
click at [454, 138] on div at bounding box center [412, 141] width 92 height 204
click at [400, 222] on div at bounding box center [412, 141] width 92 height 204
click at [384, 236] on div at bounding box center [412, 141] width 92 height 204
click at [448, 221] on div at bounding box center [412, 141] width 92 height 204
click at [451, 146] on div at bounding box center [412, 141] width 92 height 204
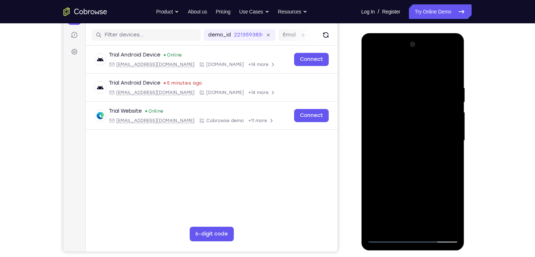
click at [452, 141] on div at bounding box center [412, 141] width 92 height 204
click at [455, 145] on div at bounding box center [412, 141] width 92 height 204
click at [451, 139] on div at bounding box center [412, 141] width 92 height 204
click at [384, 139] on div at bounding box center [412, 141] width 92 height 204
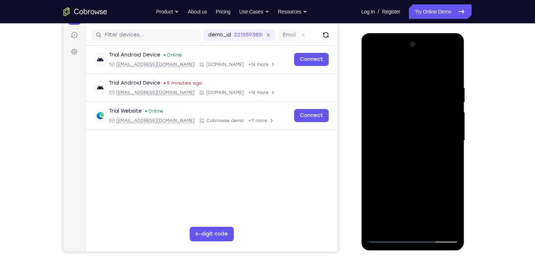
click at [450, 222] on div at bounding box center [412, 141] width 92 height 204
click at [378, 67] on div at bounding box center [412, 141] width 92 height 204
click at [373, 72] on div at bounding box center [412, 141] width 92 height 204
click at [434, 227] on div at bounding box center [412, 141] width 92 height 204
click at [423, 177] on div at bounding box center [412, 141] width 92 height 204
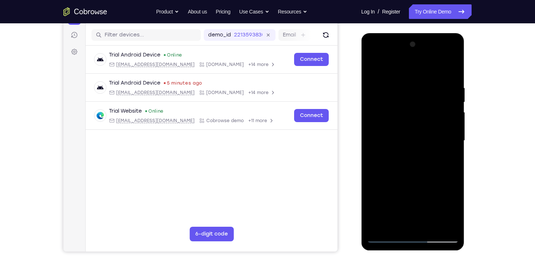
click at [375, 70] on div at bounding box center [412, 141] width 92 height 204
click at [393, 228] on div at bounding box center [412, 141] width 92 height 204
drag, startPoint x: 415, startPoint y: 169, endPoint x: 416, endPoint y: 118, distance: 51.4
click at [416, 118] on div at bounding box center [412, 141] width 92 height 204
drag, startPoint x: 416, startPoint y: 158, endPoint x: 424, endPoint y: 90, distance: 68.2
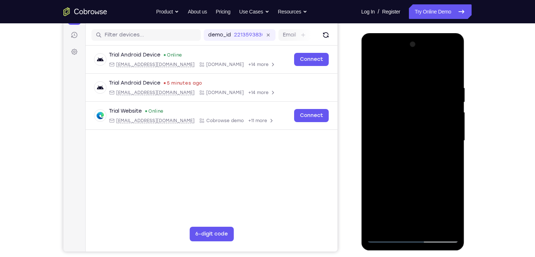
click at [424, 90] on div at bounding box center [412, 141] width 92 height 204
drag, startPoint x: 408, startPoint y: 162, endPoint x: 412, endPoint y: 111, distance: 51.5
click at [412, 111] on div at bounding box center [412, 141] width 92 height 204
drag, startPoint x: 413, startPoint y: 170, endPoint x: 423, endPoint y: 114, distance: 56.6
click at [423, 117] on div at bounding box center [412, 141] width 92 height 204
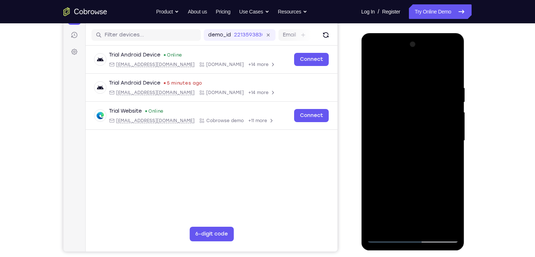
drag, startPoint x: 424, startPoint y: 175, endPoint x: 426, endPoint y: 105, distance: 70.3
click at [426, 105] on div at bounding box center [412, 141] width 92 height 204
drag, startPoint x: 421, startPoint y: 169, endPoint x: 422, endPoint y: 99, distance: 70.3
click at [422, 99] on div at bounding box center [412, 141] width 92 height 204
drag, startPoint x: 410, startPoint y: 165, endPoint x: 408, endPoint y: 139, distance: 25.9
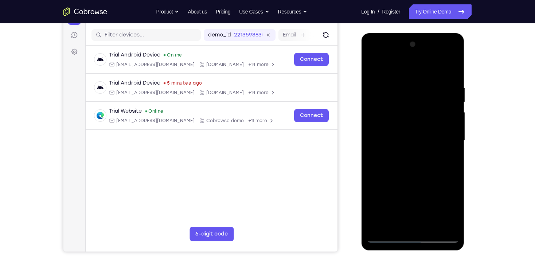
click at [408, 139] on div at bounding box center [412, 141] width 92 height 204
drag, startPoint x: 410, startPoint y: 193, endPoint x: 416, endPoint y: 125, distance: 68.3
click at [416, 125] on div at bounding box center [412, 141] width 92 height 204
drag, startPoint x: 405, startPoint y: 182, endPoint x: 412, endPoint y: 126, distance: 56.5
click at [412, 126] on div at bounding box center [412, 141] width 92 height 204
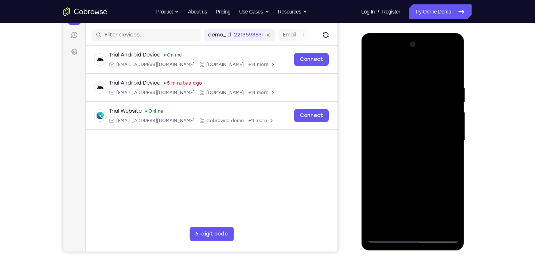
drag, startPoint x: 414, startPoint y: 121, endPoint x: 417, endPoint y: 95, distance: 26.1
click at [417, 96] on div at bounding box center [412, 141] width 92 height 204
drag, startPoint x: 407, startPoint y: 178, endPoint x: 426, endPoint y: 95, distance: 85.5
click at [426, 95] on div at bounding box center [412, 141] width 92 height 204
drag, startPoint x: 424, startPoint y: 143, endPoint x: 427, endPoint y: 108, distance: 35.5
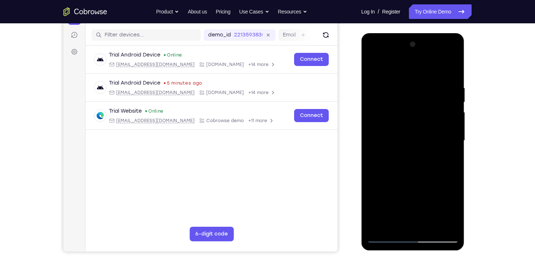
click at [427, 109] on div at bounding box center [412, 141] width 92 height 204
click at [446, 227] on div at bounding box center [412, 141] width 92 height 204
drag, startPoint x: 440, startPoint y: 90, endPoint x: 447, endPoint y: 245, distance: 154.9
click at [447, 245] on div at bounding box center [412, 141] width 103 height 217
click at [435, 85] on div at bounding box center [412, 141] width 92 height 204
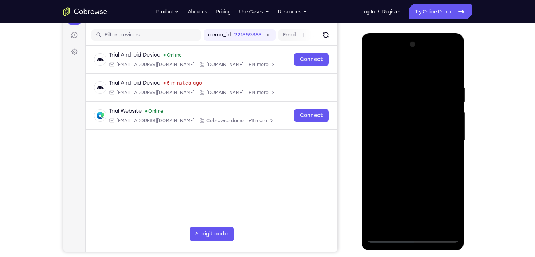
drag, startPoint x: 409, startPoint y: 179, endPoint x: 423, endPoint y: 99, distance: 81.1
click at [423, 99] on div at bounding box center [412, 141] width 92 height 204
drag, startPoint x: 422, startPoint y: 146, endPoint x: 417, endPoint y: 116, distance: 30.0
click at [417, 116] on div at bounding box center [412, 141] width 92 height 204
drag, startPoint x: 415, startPoint y: 156, endPoint x: 409, endPoint y: 116, distance: 40.4
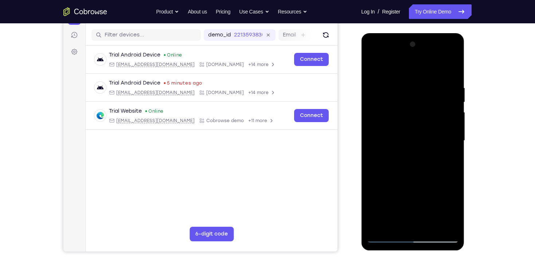
click at [409, 119] on div at bounding box center [412, 141] width 92 height 204
drag, startPoint x: 410, startPoint y: 191, endPoint x: 411, endPoint y: 110, distance: 81.6
click at [411, 111] on div at bounding box center [412, 141] width 92 height 204
drag, startPoint x: 406, startPoint y: 154, endPoint x: 413, endPoint y: 94, distance: 60.5
click at [413, 95] on div at bounding box center [412, 141] width 92 height 204
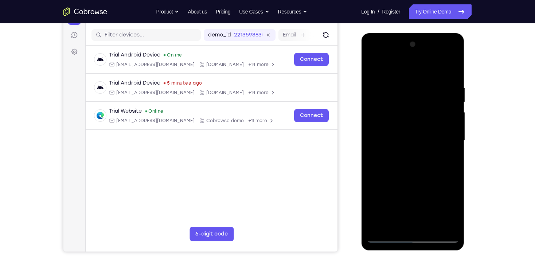
drag, startPoint x: 413, startPoint y: 176, endPoint x: 416, endPoint y: 108, distance: 67.8
click at [415, 112] on div at bounding box center [412, 141] width 92 height 204
drag, startPoint x: 414, startPoint y: 156, endPoint x: 418, endPoint y: 104, distance: 51.9
click at [418, 104] on div at bounding box center [412, 141] width 92 height 204
drag, startPoint x: 409, startPoint y: 174, endPoint x: 420, endPoint y: 83, distance: 91.4
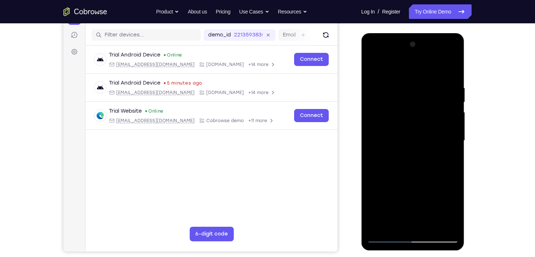
click at [420, 83] on div at bounding box center [412, 141] width 92 height 204
drag, startPoint x: 423, startPoint y: 140, endPoint x: 430, endPoint y: 91, distance: 49.9
click at [430, 91] on div at bounding box center [412, 141] width 92 height 204
drag, startPoint x: 413, startPoint y: 152, endPoint x: 403, endPoint y: 77, distance: 75.9
click at [403, 77] on div at bounding box center [412, 141] width 92 height 204
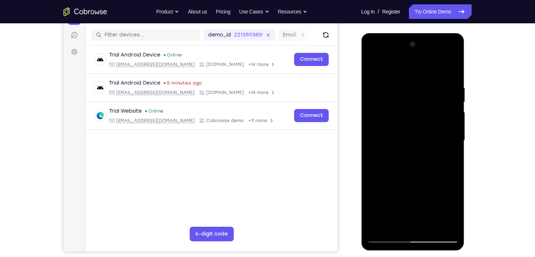
drag, startPoint x: 417, startPoint y: 182, endPoint x: 412, endPoint y: 109, distance: 73.4
click at [412, 110] on div at bounding box center [412, 141] width 92 height 204
drag, startPoint x: 413, startPoint y: 186, endPoint x: 410, endPoint y: 104, distance: 81.6
click at [410, 104] on div at bounding box center [412, 141] width 92 height 204
drag, startPoint x: 411, startPoint y: 208, endPoint x: 411, endPoint y: 110, distance: 98.3
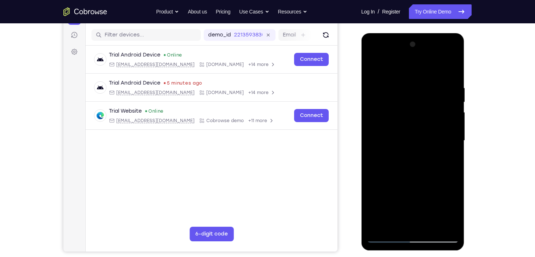
click at [411, 110] on div at bounding box center [412, 141] width 92 height 204
drag, startPoint x: 406, startPoint y: 201, endPoint x: 409, endPoint y: 131, distance: 70.7
click at [409, 131] on div at bounding box center [412, 141] width 92 height 204
drag, startPoint x: 410, startPoint y: 85, endPoint x: 416, endPoint y: 176, distance: 90.9
click at [416, 176] on div at bounding box center [412, 141] width 92 height 204
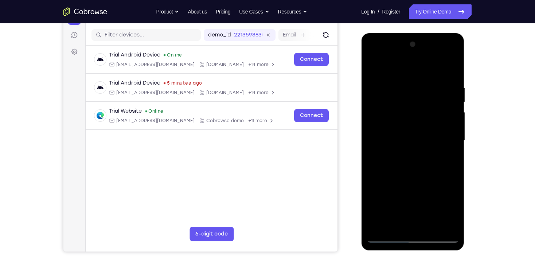
drag, startPoint x: 415, startPoint y: 149, endPoint x: 416, endPoint y: 113, distance: 35.7
click at [415, 117] on div at bounding box center [412, 141] width 92 height 204
drag, startPoint x: 418, startPoint y: 196, endPoint x: 413, endPoint y: 162, distance: 34.6
click at [413, 162] on div at bounding box center [412, 141] width 92 height 204
click at [410, 128] on div at bounding box center [412, 141] width 92 height 204
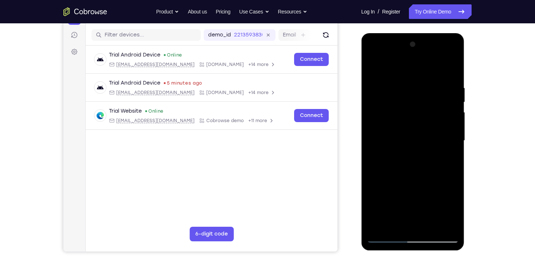
click at [379, 133] on div at bounding box center [412, 141] width 92 height 204
drag
click at [417, 131] on div at bounding box center [412, 141] width 92 height 204
click at [417, 119] on div at bounding box center [412, 141] width 92 height 204
click at [417, 108] on div at bounding box center [412, 141] width 92 height 204
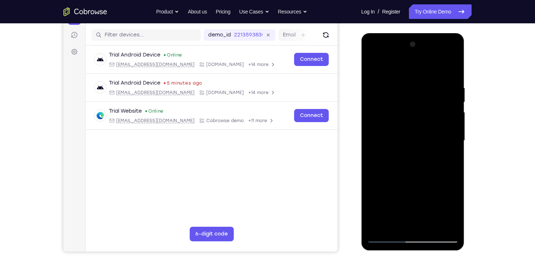
click at [406, 89] on div at bounding box center [412, 141] width 92 height 204
click at [412, 94] on div at bounding box center [412, 141] width 92 height 204
click at [386, 237] on div at bounding box center [412, 141] width 92 height 204
click at [369, 63] on div at bounding box center [412, 141] width 92 height 204
click at [374, 67] on div at bounding box center [412, 141] width 92 height 204
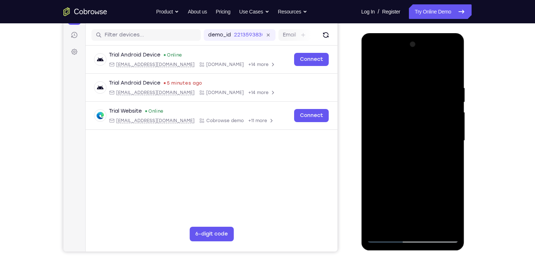
drag, startPoint x: 434, startPoint y: 116, endPoint x: 431, endPoint y: 61, distance: 55.1
click at [431, 62] on div at bounding box center [412, 141] width 92 height 204
click at [434, 83] on div at bounding box center [412, 141] width 92 height 204
click at [435, 71] on div at bounding box center [412, 141] width 92 height 204
click at [418, 184] on div at bounding box center [412, 141] width 92 height 204
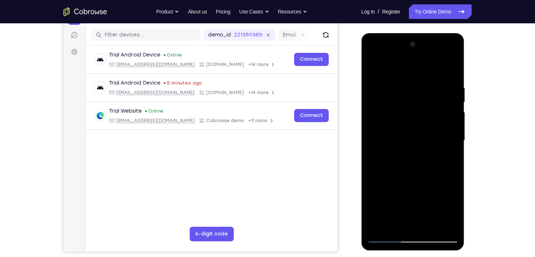
click at [413, 193] on div at bounding box center [412, 141] width 92 height 204
click at [415, 184] on div at bounding box center [412, 141] width 92 height 204
drag, startPoint x: 399, startPoint y: 123, endPoint x: 413, endPoint y: 172, distance: 50.9
click at [413, 169] on div at bounding box center [412, 141] width 92 height 204
click at [451, 143] on div at bounding box center [412, 141] width 92 height 204
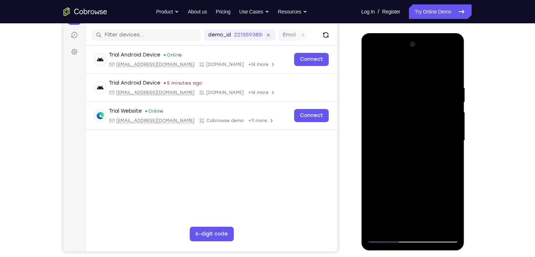
click at [451, 143] on div at bounding box center [412, 141] width 92 height 204
click at [374, 66] on div at bounding box center [412, 141] width 92 height 204
drag, startPoint x: 418, startPoint y: 184, endPoint x: 418, endPoint y: 64, distance: 119.8
click at [418, 67] on div at bounding box center [412, 141] width 92 height 204
drag, startPoint x: 413, startPoint y: 154, endPoint x: 412, endPoint y: 110, distance: 44.8
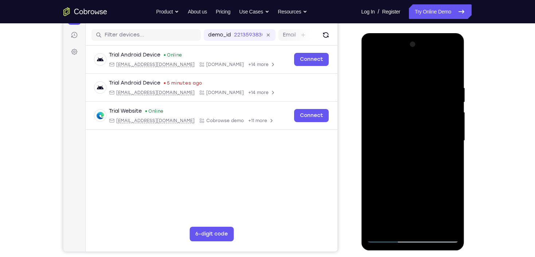
click at [412, 111] on div at bounding box center [412, 141] width 92 height 204
click at [409, 175] on div at bounding box center [412, 141] width 92 height 204
click at [409, 165] on div at bounding box center [412, 141] width 92 height 204
click at [456, 138] on div at bounding box center [412, 141] width 92 height 204
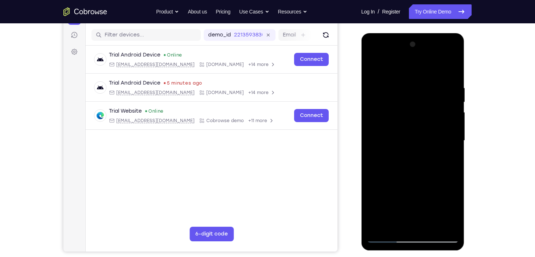
click at [456, 138] on div at bounding box center [412, 141] width 92 height 204
drag, startPoint x: 387, startPoint y: 205, endPoint x: 399, endPoint y: 127, distance: 78.5
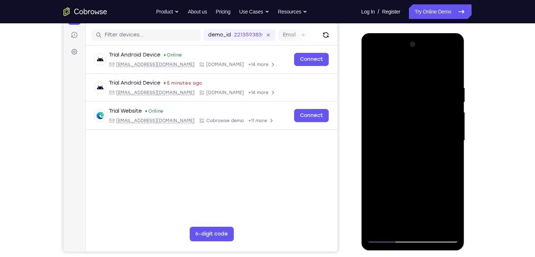
click at [399, 127] on div at bounding box center [412, 141] width 92 height 204
click at [378, 179] on div at bounding box center [412, 141] width 92 height 204
drag, startPoint x: 411, startPoint y: 175, endPoint x: 421, endPoint y: 104, distance: 71.6
click at [421, 104] on div at bounding box center [412, 141] width 92 height 204
drag, startPoint x: 433, startPoint y: 133, endPoint x: 432, endPoint y: 68, distance: 65.2
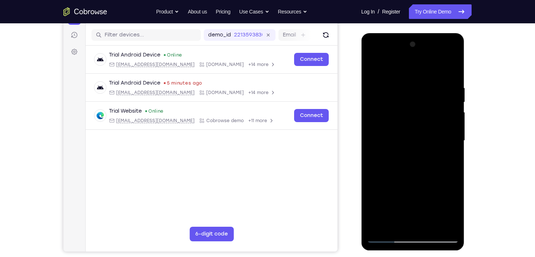
click at [432, 72] on div at bounding box center [412, 141] width 92 height 204
drag, startPoint x: 441, startPoint y: 194, endPoint x: 434, endPoint y: 88, distance: 105.8
click at [435, 93] on div at bounding box center [412, 141] width 92 height 204
click at [431, 229] on div at bounding box center [412, 141] width 92 height 204
click at [413, 75] on div at bounding box center [412, 141] width 92 height 204
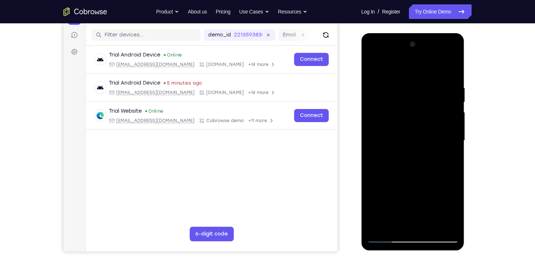
click at [380, 74] on div at bounding box center [412, 141] width 92 height 204
drag, startPoint x: 411, startPoint y: 89, endPoint x: 419, endPoint y: 235, distance: 146.3
click at [419, 235] on div at bounding box center [412, 141] width 92 height 204
drag, startPoint x: 414, startPoint y: 95, endPoint x: 438, endPoint y: 247, distance: 153.5
click at [438, 247] on div at bounding box center [412, 141] width 103 height 217
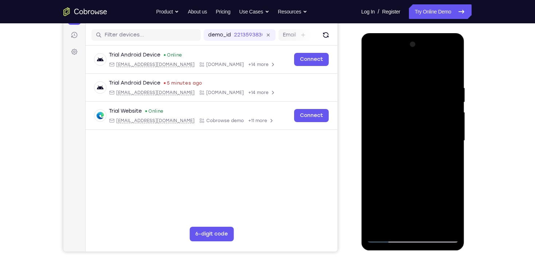
click at [407, 76] on div at bounding box center [412, 141] width 92 height 204
click at [420, 135] on div at bounding box center [412, 141] width 92 height 204
click at [370, 68] on div at bounding box center [412, 141] width 92 height 204
click at [381, 77] on div at bounding box center [412, 141] width 92 height 204
click at [373, 67] on div at bounding box center [412, 141] width 92 height 204
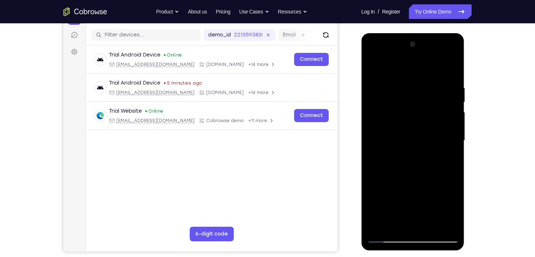
drag, startPoint x: 413, startPoint y: 88, endPoint x: 419, endPoint y: 245, distance: 156.7
click at [419, 245] on div at bounding box center [412, 141] width 103 height 217
click at [401, 87] on div at bounding box center [412, 141] width 92 height 204
click at [445, 129] on div at bounding box center [412, 141] width 92 height 204
click at [444, 127] on div at bounding box center [412, 141] width 92 height 204
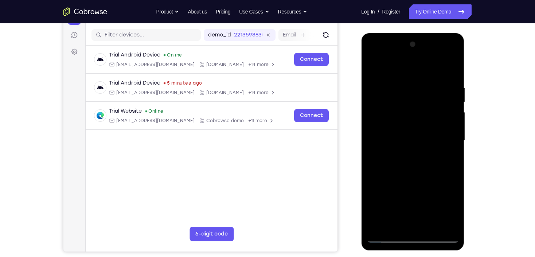
click at [378, 150] on div at bounding box center [412, 141] width 92 height 204
click at [447, 139] on div at bounding box center [412, 141] width 92 height 204
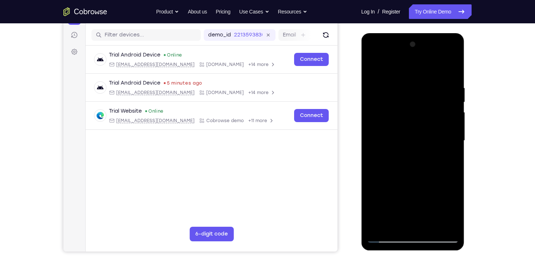
click at [447, 139] on div at bounding box center [412, 141] width 92 height 204
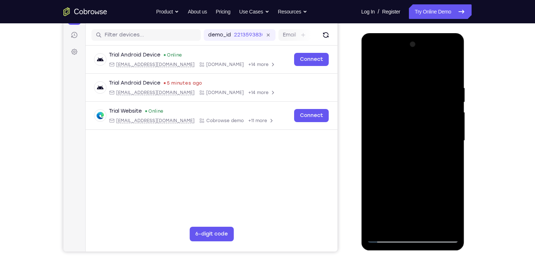
click at [447, 139] on div at bounding box center [412, 141] width 92 height 204
click at [445, 139] on div at bounding box center [412, 141] width 92 height 204
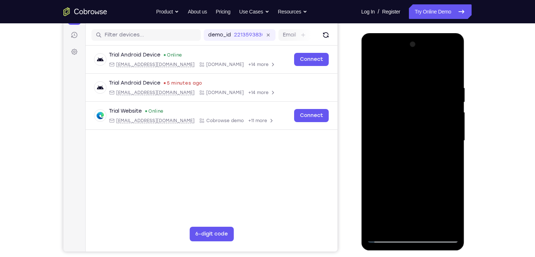
click at [445, 139] on div at bounding box center [412, 141] width 92 height 204
click at [379, 145] on div at bounding box center [412, 141] width 92 height 204
click at [448, 71] on div at bounding box center [412, 141] width 92 height 204
click at [429, 228] on div at bounding box center [412, 141] width 92 height 204
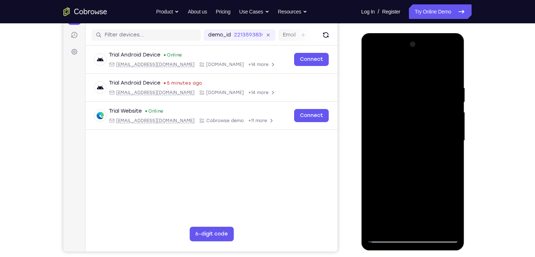
click at [431, 226] on div at bounding box center [412, 141] width 92 height 204
drag, startPoint x: 405, startPoint y: 95, endPoint x: 406, endPoint y: 271, distance: 175.9
click at [406, 252] on html "Online web based iOS Simulators and Android Emulators. Run iPhone, iPad, Mobile…" at bounding box center [413, 142] width 104 height 218
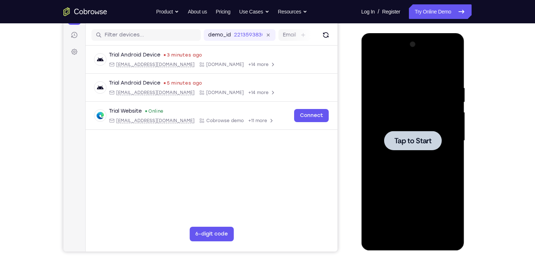
click at [397, 162] on div at bounding box center [412, 141] width 92 height 204
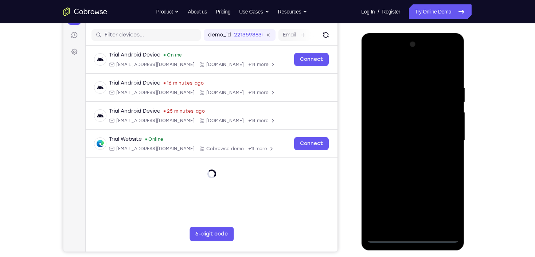
click at [412, 236] on div at bounding box center [412, 141] width 92 height 204
click at [442, 202] on div at bounding box center [412, 141] width 92 height 204
click at [414, 66] on div at bounding box center [412, 141] width 92 height 204
click at [439, 135] on div at bounding box center [412, 141] width 92 height 204
click at [405, 155] on div at bounding box center [412, 141] width 92 height 204
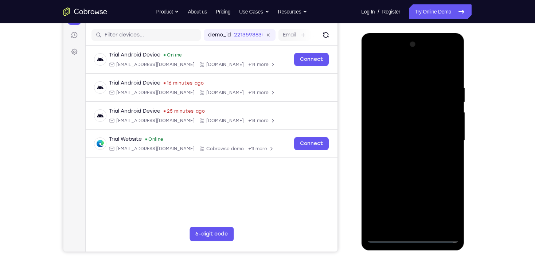
click at [413, 131] on div at bounding box center [412, 141] width 92 height 204
click at [413, 124] on div at bounding box center [412, 141] width 92 height 204
click at [449, 124] on div at bounding box center [412, 141] width 92 height 204
click at [433, 139] on div at bounding box center [412, 141] width 92 height 204
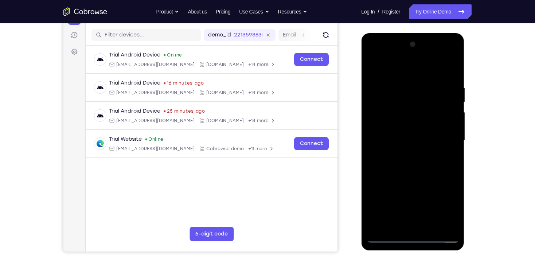
click at [415, 164] on div at bounding box center [412, 141] width 92 height 204
click at [415, 163] on div at bounding box center [412, 141] width 92 height 204
click at [412, 161] on div at bounding box center [412, 141] width 92 height 204
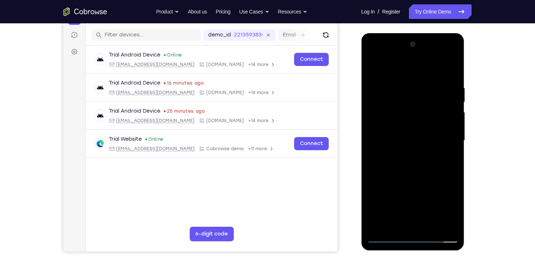
click at [413, 164] on div at bounding box center [412, 141] width 92 height 204
click at [411, 225] on div at bounding box center [412, 141] width 92 height 204
drag, startPoint x: 416, startPoint y: 85, endPoint x: 413, endPoint y: 213, distance: 128.6
click at [413, 213] on div at bounding box center [412, 141] width 92 height 204
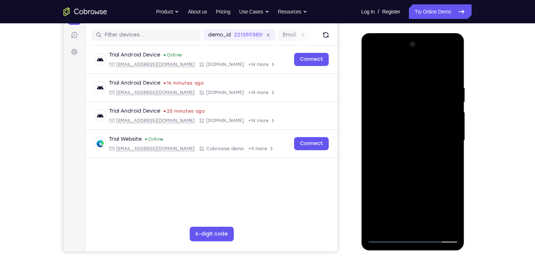
drag, startPoint x: 408, startPoint y: 69, endPoint x: 772, endPoint y: 54, distance: 364.4
click at [411, 33] on html "Online web based iOS Simulators and Android Emulators. Run iPhone, iPad, Mobile…" at bounding box center [413, 142] width 104 height 218
click at [452, 78] on div at bounding box center [412, 141] width 92 height 204
click at [453, 170] on div at bounding box center [412, 141] width 92 height 204
click at [453, 168] on div at bounding box center [412, 141] width 92 height 204
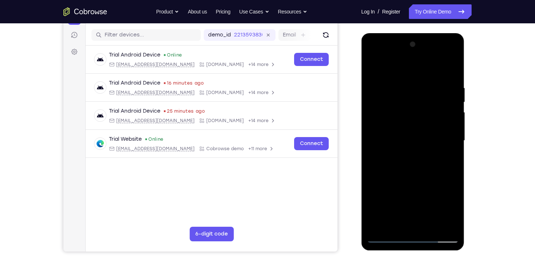
click at [453, 168] on div at bounding box center [412, 141] width 92 height 204
click at [431, 227] on div at bounding box center [412, 141] width 92 height 204
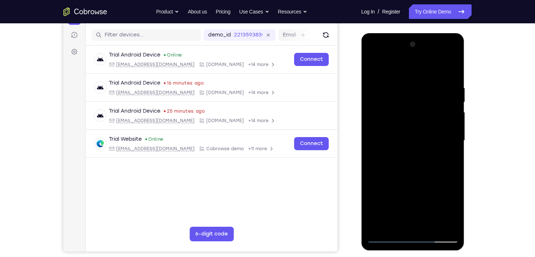
click at [419, 178] on div at bounding box center [412, 141] width 92 height 204
click at [408, 77] on div at bounding box center [412, 141] width 92 height 204
click at [383, 76] on div at bounding box center [412, 141] width 92 height 204
